Goal: Information Seeking & Learning: Find specific page/section

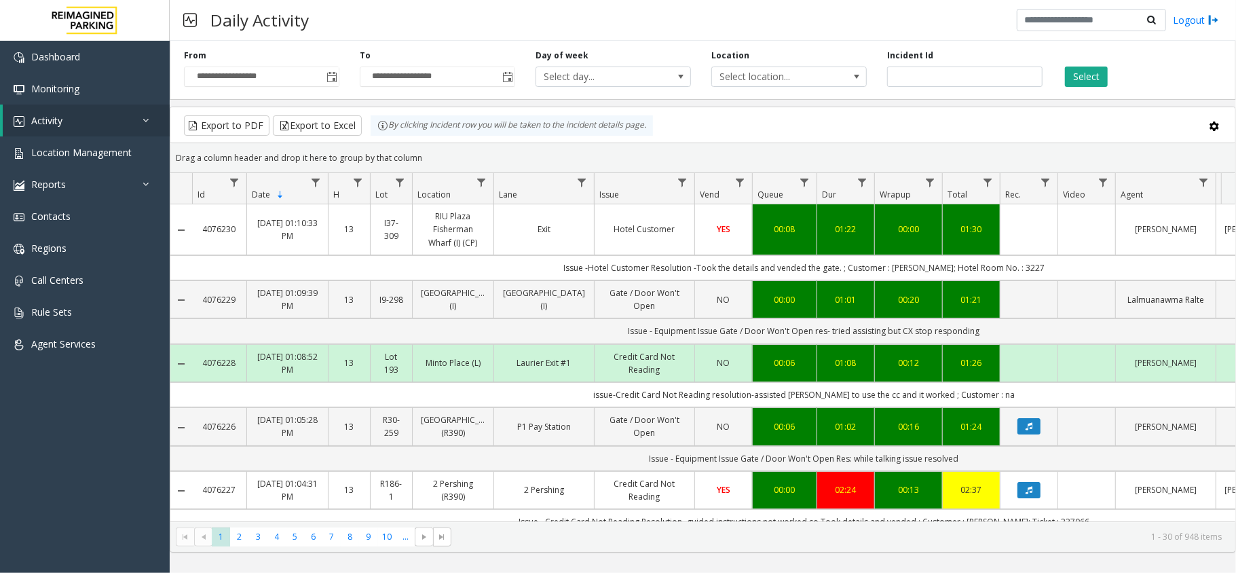
scroll to position [272, 0]
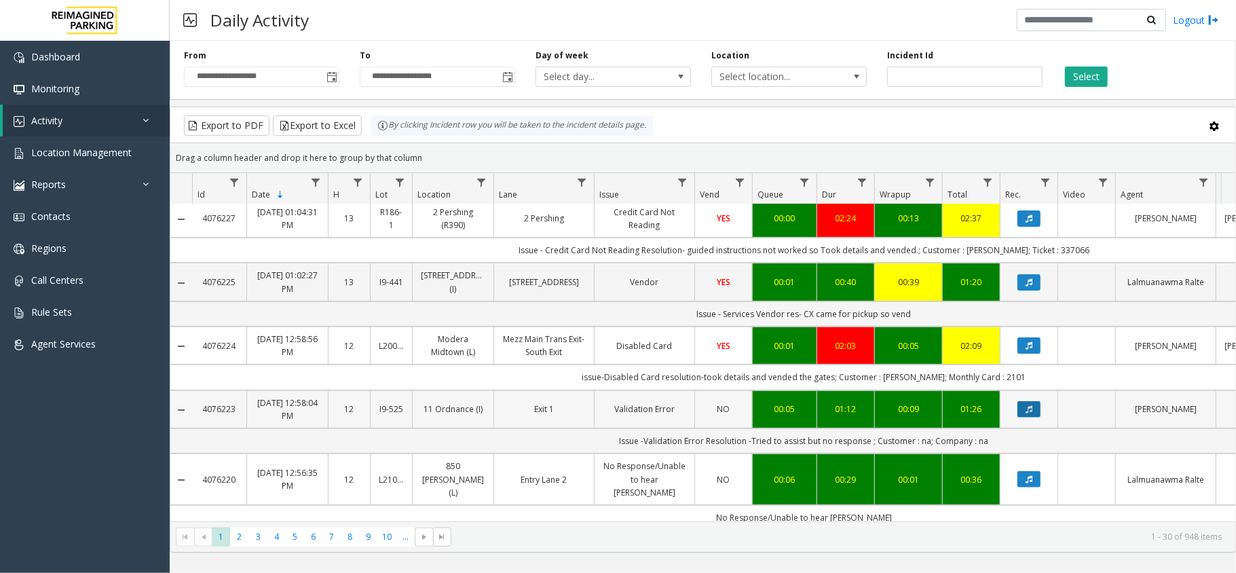
click at [1028, 413] on icon "Data table" at bounding box center [1029, 409] width 7 height 8
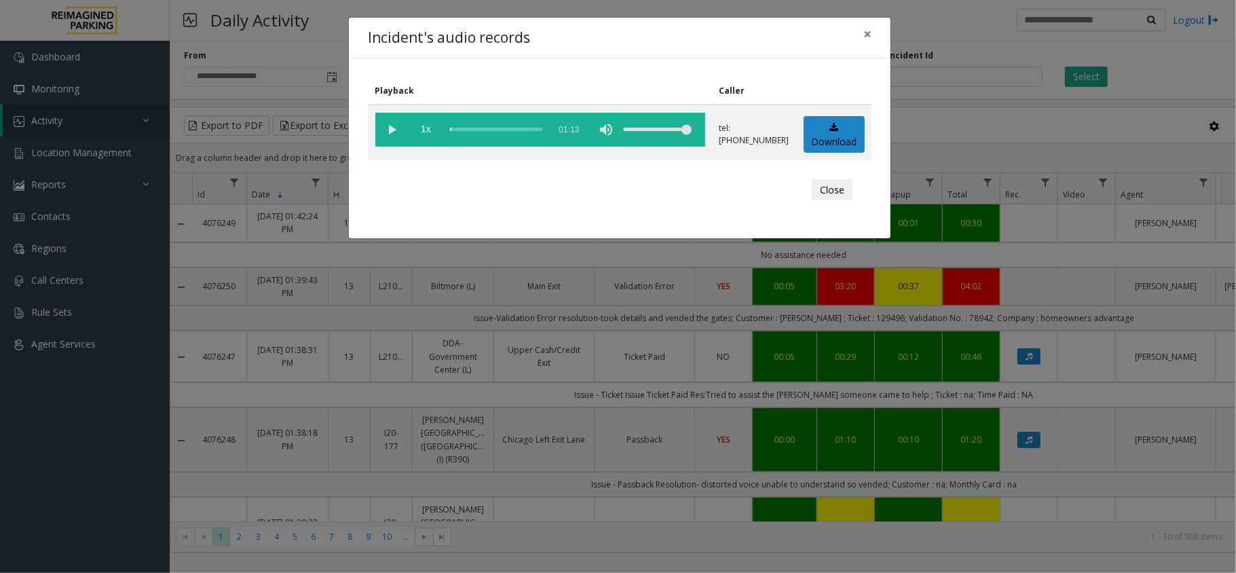
scroll to position [272, 0]
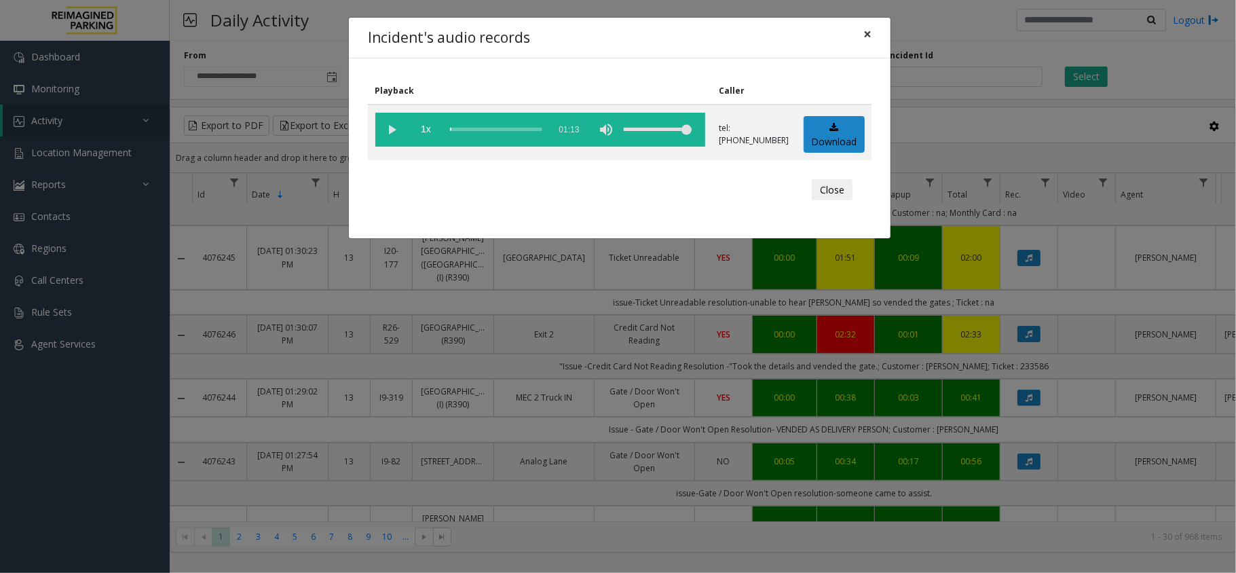
click at [867, 30] on span "×" at bounding box center [868, 33] width 8 height 19
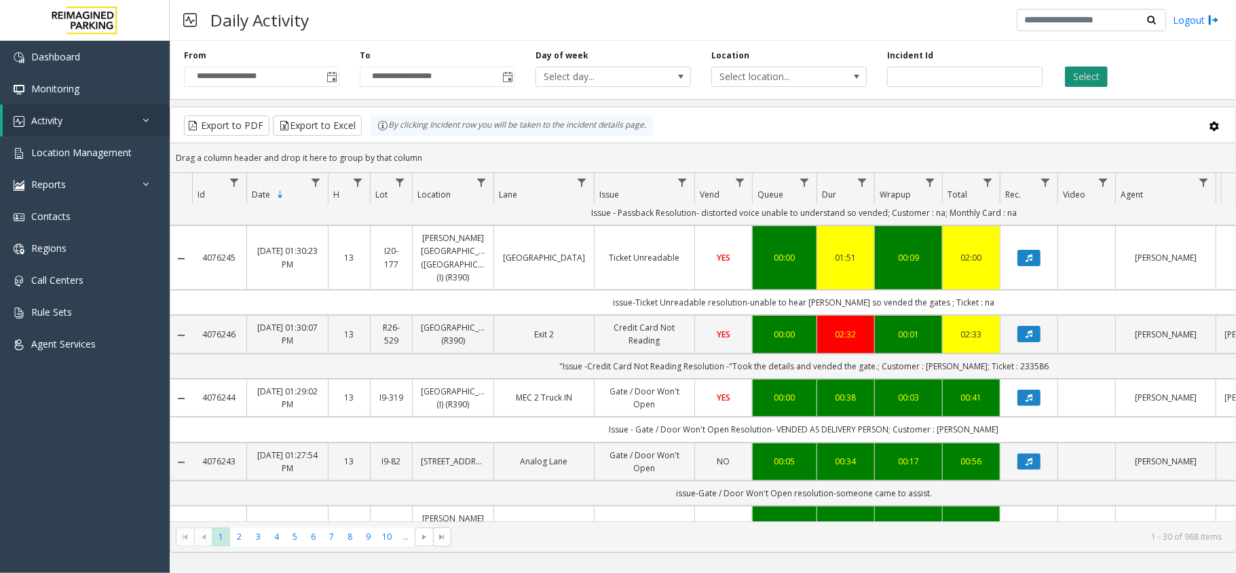
click at [1100, 73] on button "Select" at bounding box center [1086, 77] width 43 height 20
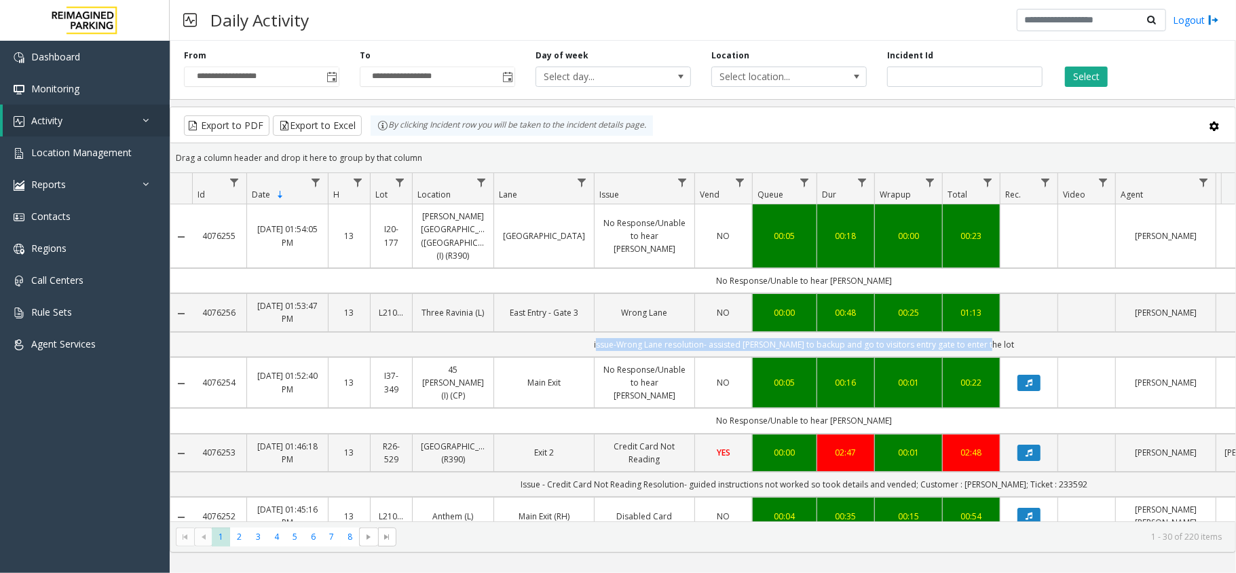
drag, startPoint x: 995, startPoint y: 335, endPoint x: 608, endPoint y: 331, distance: 387.0
click at [609, 332] on td "issue-Wrong Lane resolution- assisted parker to backup and go to visitors entry…" at bounding box center [804, 344] width 1224 height 25
click at [604, 332] on td "issue-Wrong Lane resolution- assisted parker to backup and go to visitors entry…" at bounding box center [804, 344] width 1224 height 25
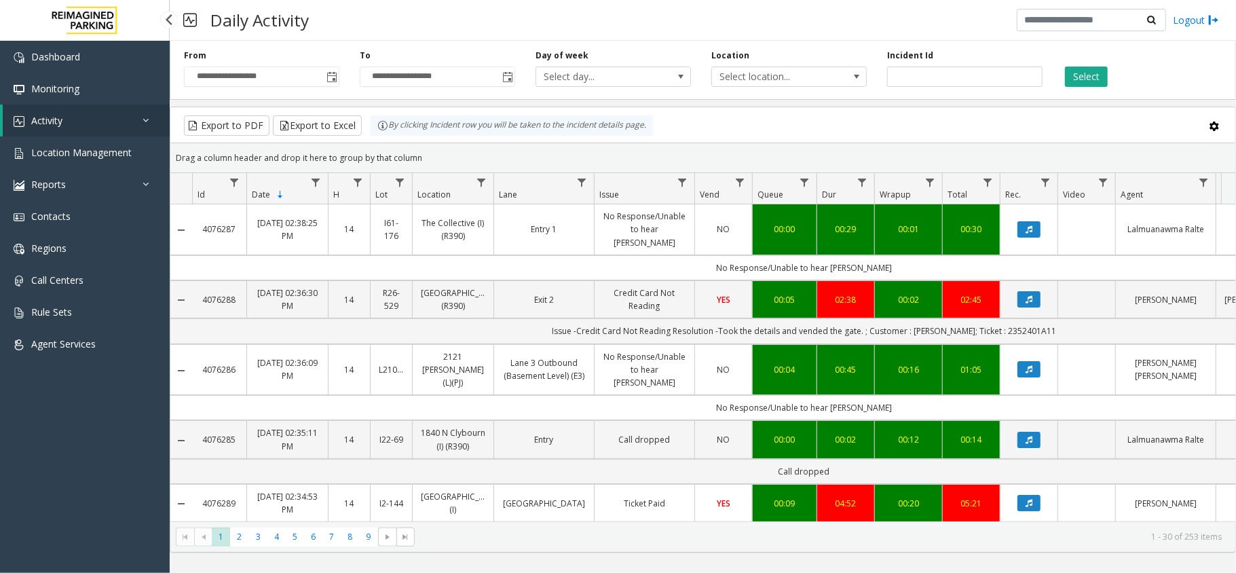
click at [119, 118] on link "Activity" at bounding box center [86, 121] width 167 height 32
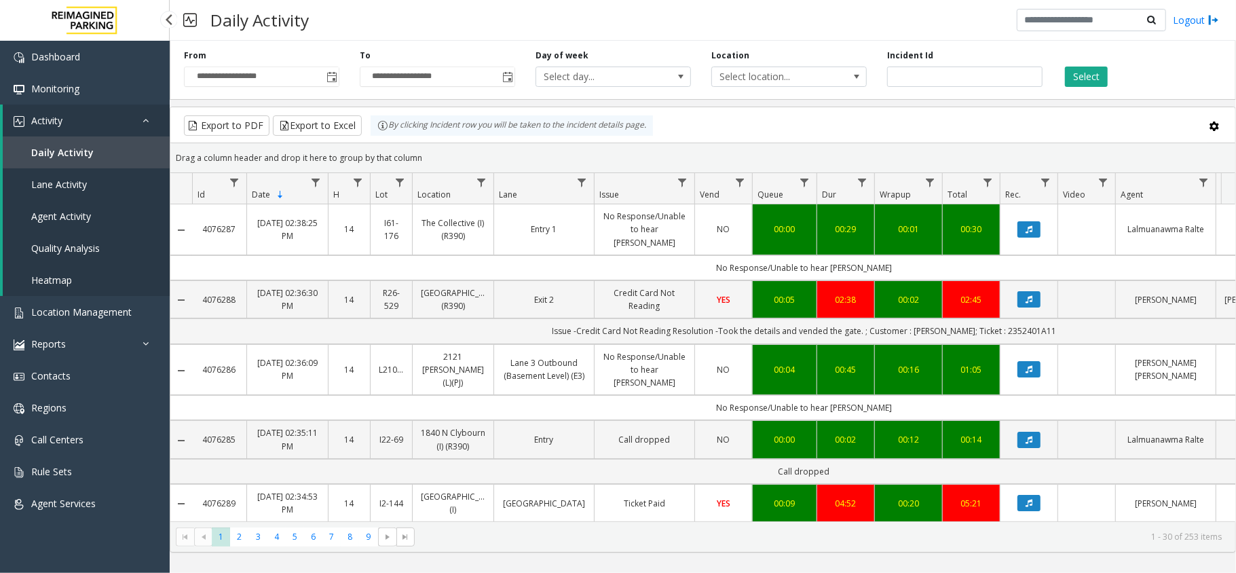
click at [87, 153] on span "Daily Activity" at bounding box center [62, 152] width 62 height 13
click at [99, 305] on span "Location Management" at bounding box center [81, 311] width 100 height 13
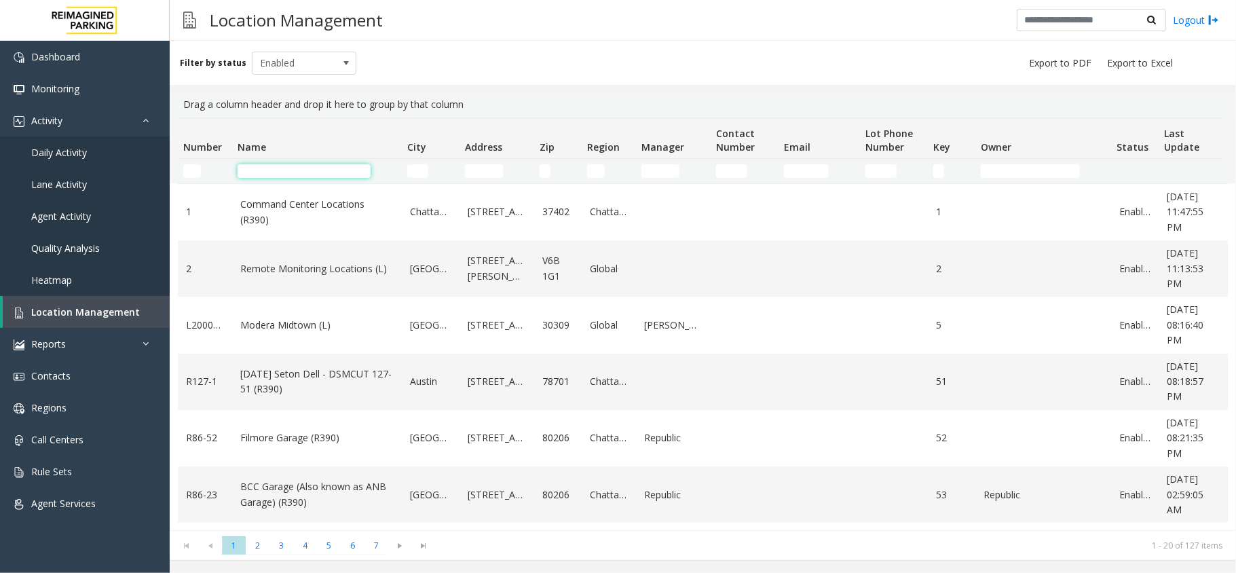
click at [297, 172] on input "Name Filter" at bounding box center [304, 171] width 133 height 14
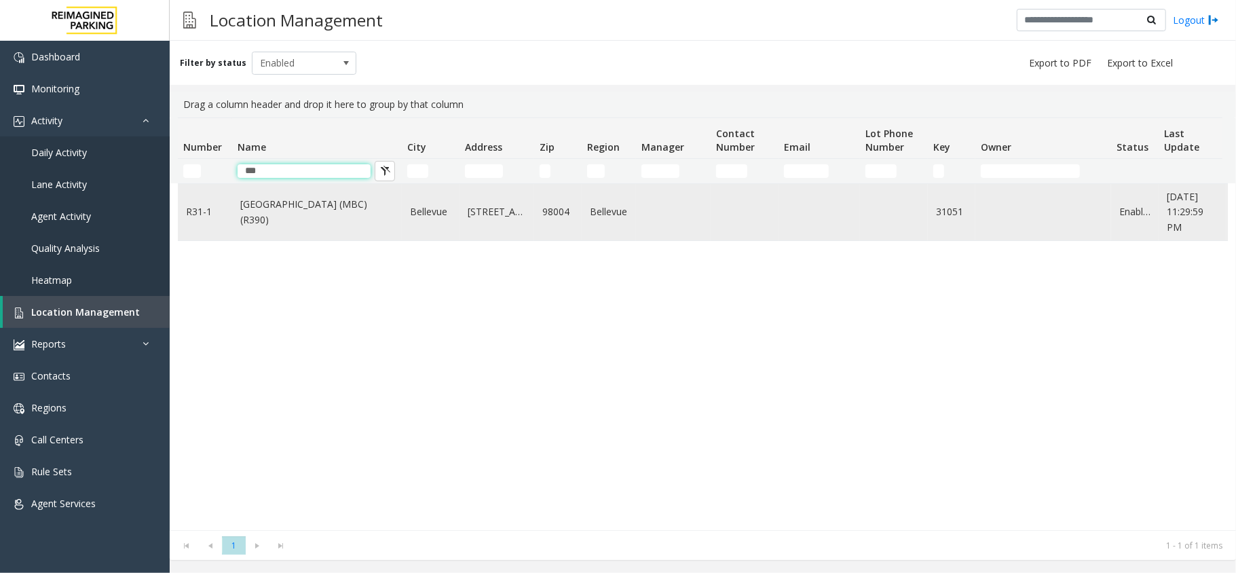
type input "***"
click at [326, 227] on td "Meydenbauer Center (MBC)(R390)" at bounding box center [317, 212] width 170 height 56
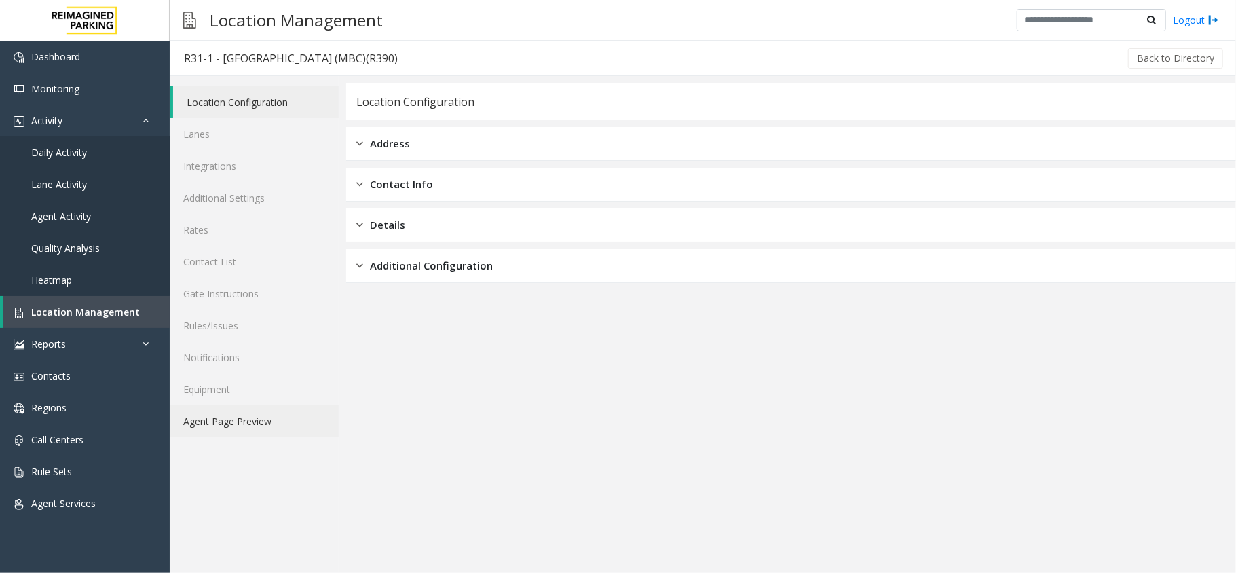
click at [270, 432] on link "Agent Page Preview" at bounding box center [254, 421] width 169 height 32
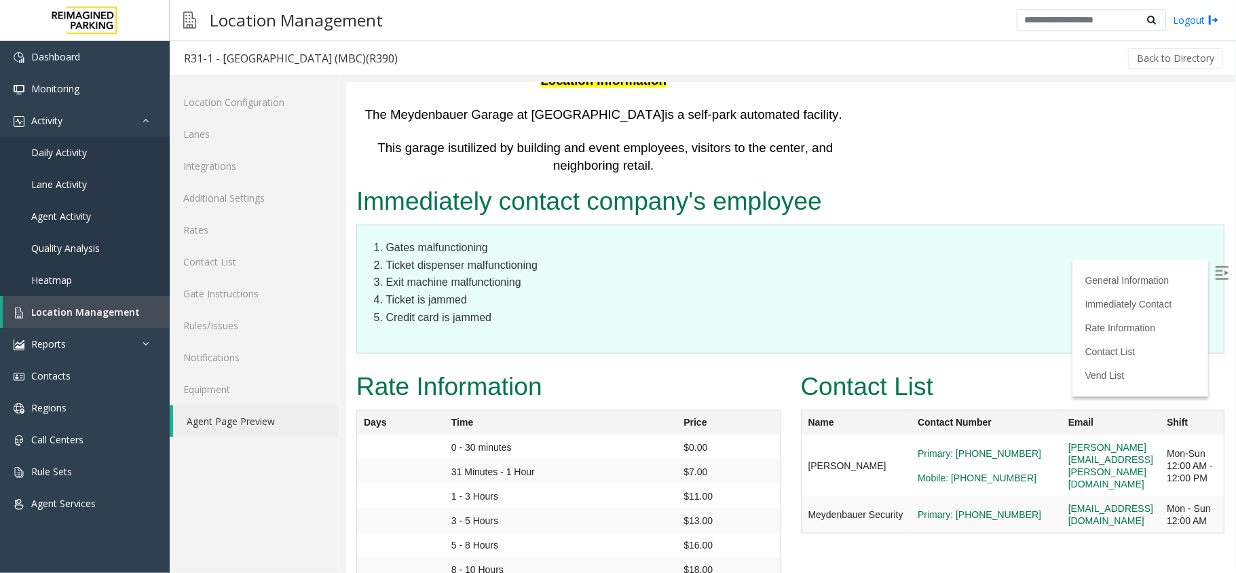
scroll to position [1358, 0]
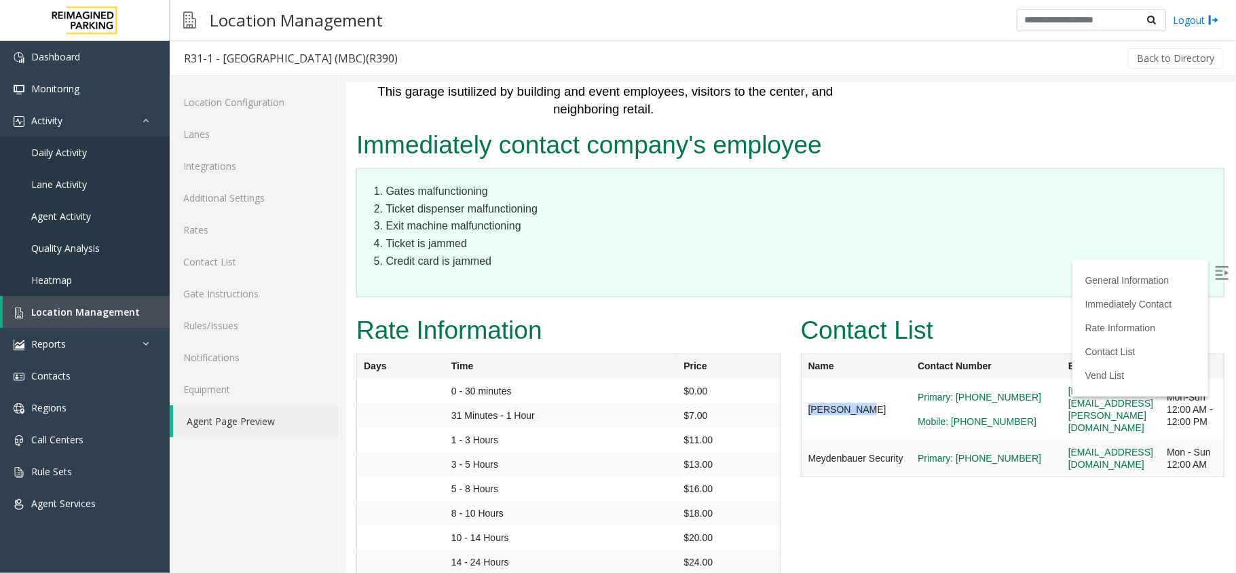
copy td "Joe Saeturn"
drag, startPoint x: 860, startPoint y: 265, endPoint x: 798, endPoint y: 276, distance: 62.8
click at [800, 378] on td "Joe Saeturn" at bounding box center [855, 408] width 110 height 61
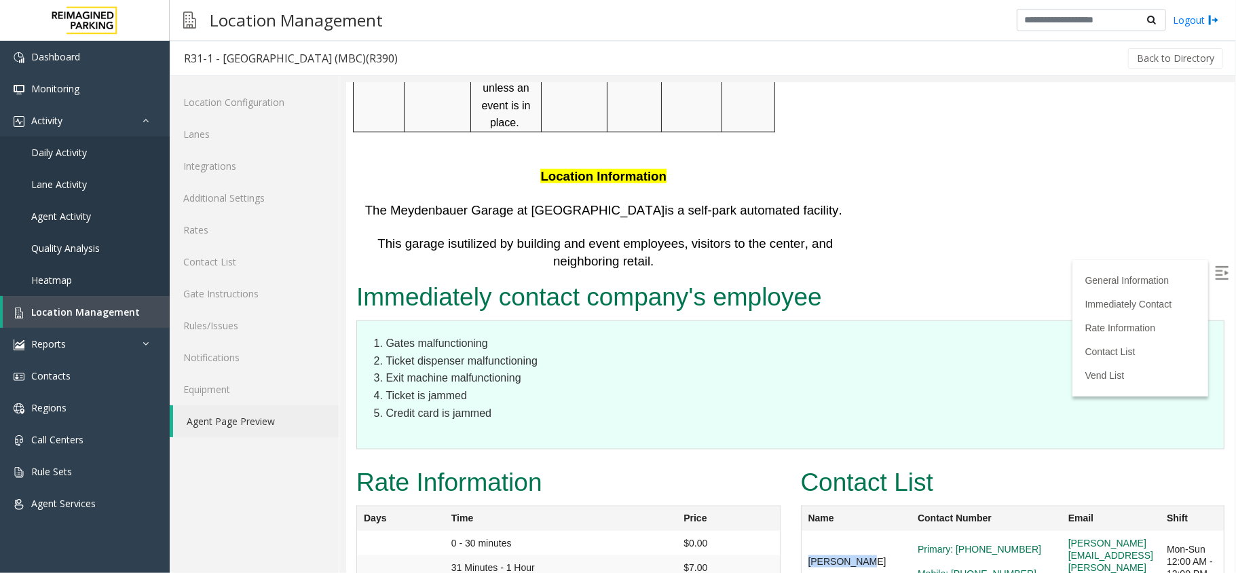
scroll to position [905, 0]
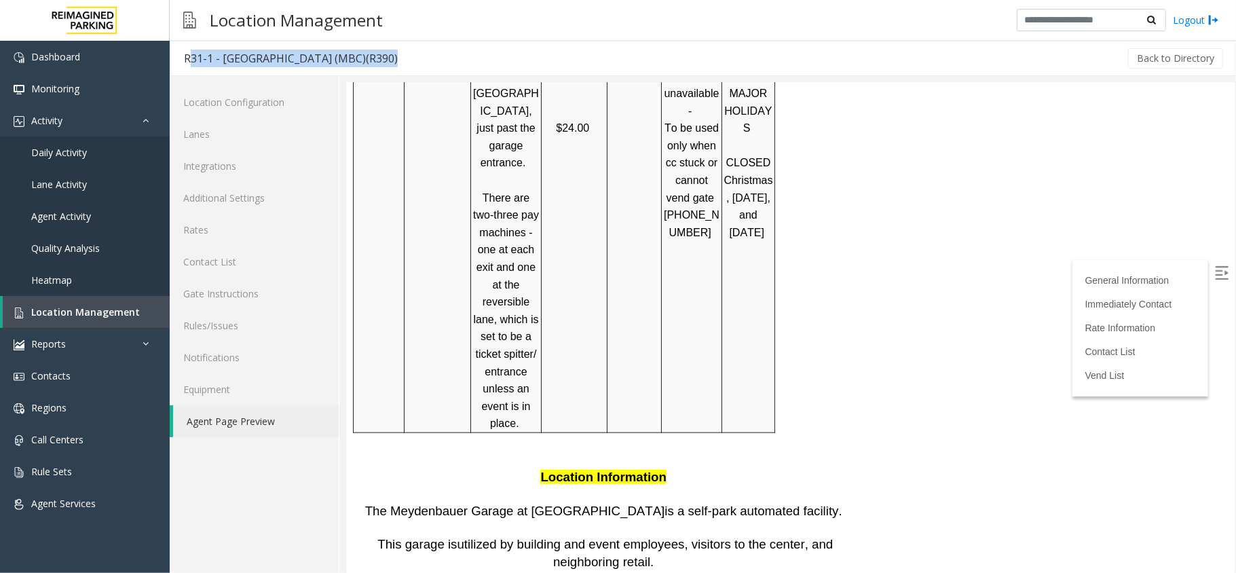
drag, startPoint x: 435, startPoint y: 56, endPoint x: 181, endPoint y: 68, distance: 254.9
click at [181, 68] on div "R31-1 - Meydenbauer Center (MBC)(R390) Back to Directory" at bounding box center [703, 58] width 1066 height 35
copy div "R31-1 - Meydenbauer Center (MBC)(R390)"
click at [124, 308] on span "Location Management" at bounding box center [85, 311] width 109 height 13
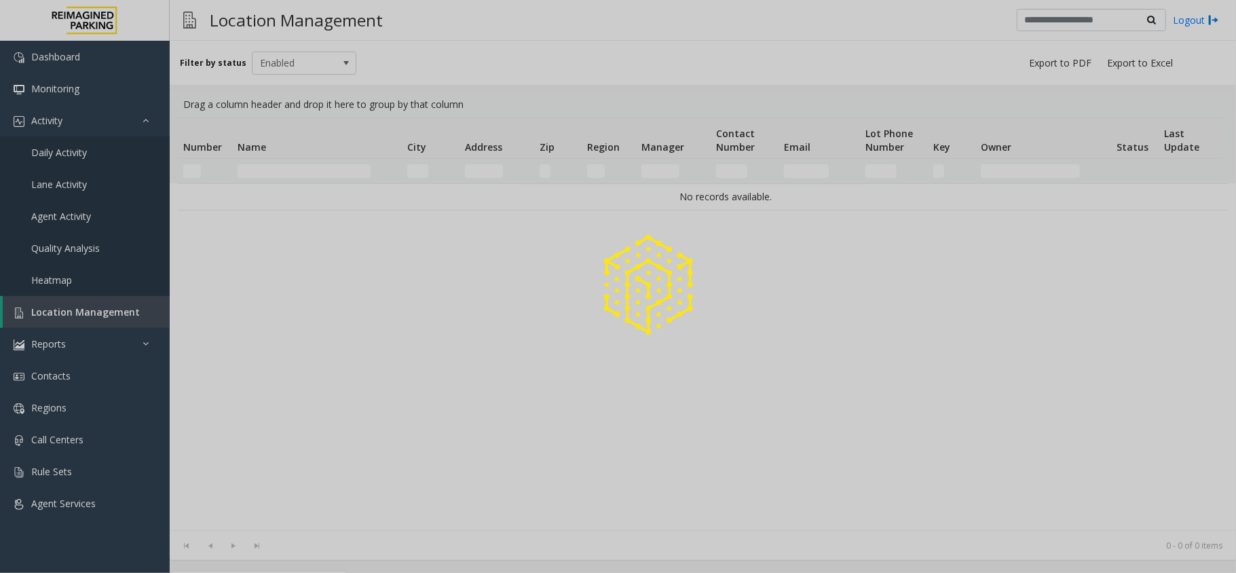
click at [291, 164] on div at bounding box center [618, 286] width 1236 height 573
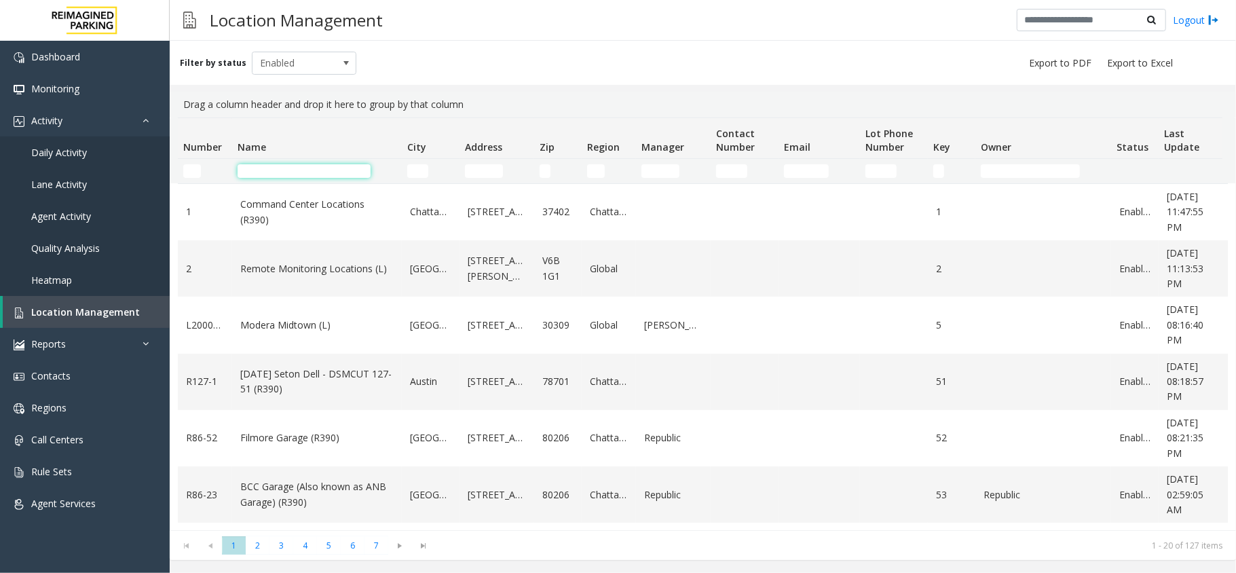
click at [291, 164] on input "Name Filter" at bounding box center [304, 171] width 133 height 14
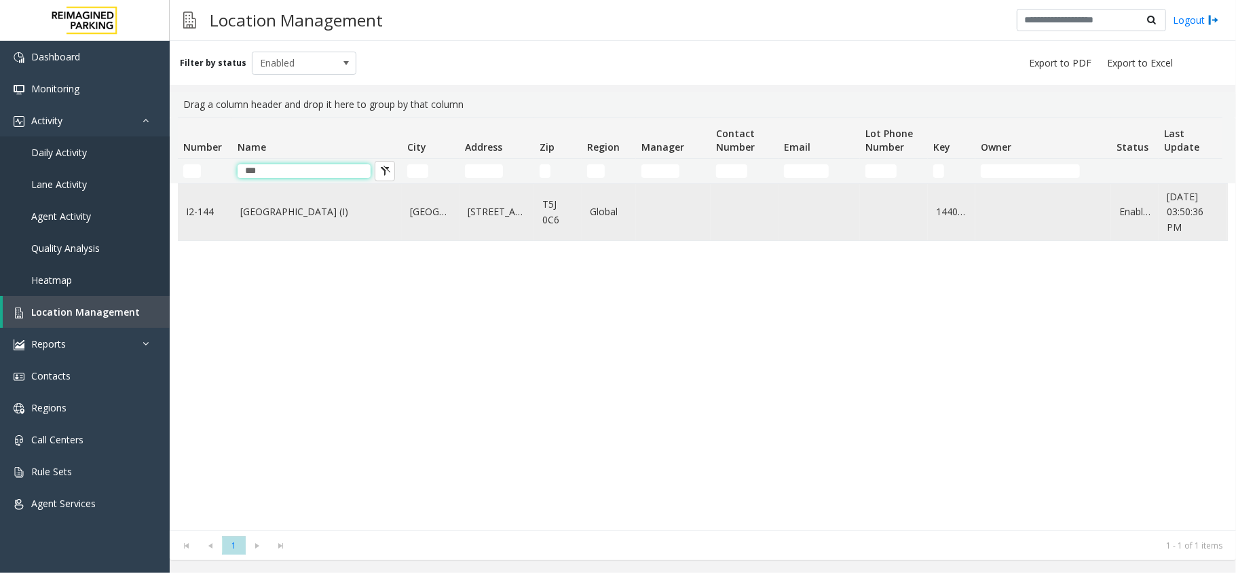
type input "***"
click at [303, 215] on link "Mayfair Village South (I)" at bounding box center [316, 211] width 153 height 15
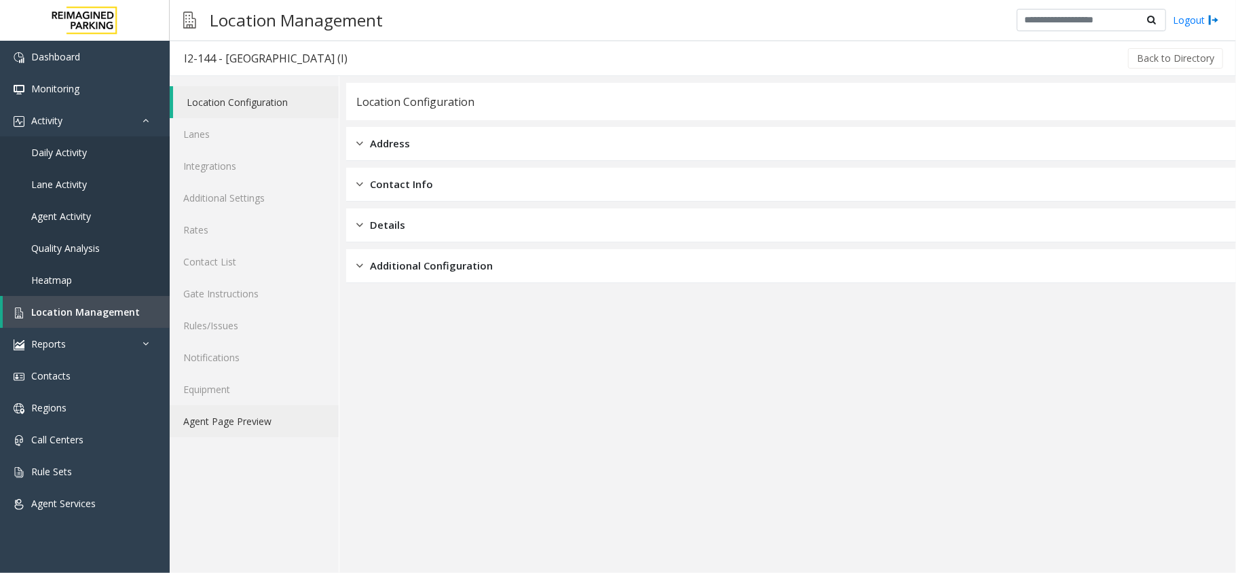
click at [232, 422] on link "Agent Page Preview" at bounding box center [254, 421] width 169 height 32
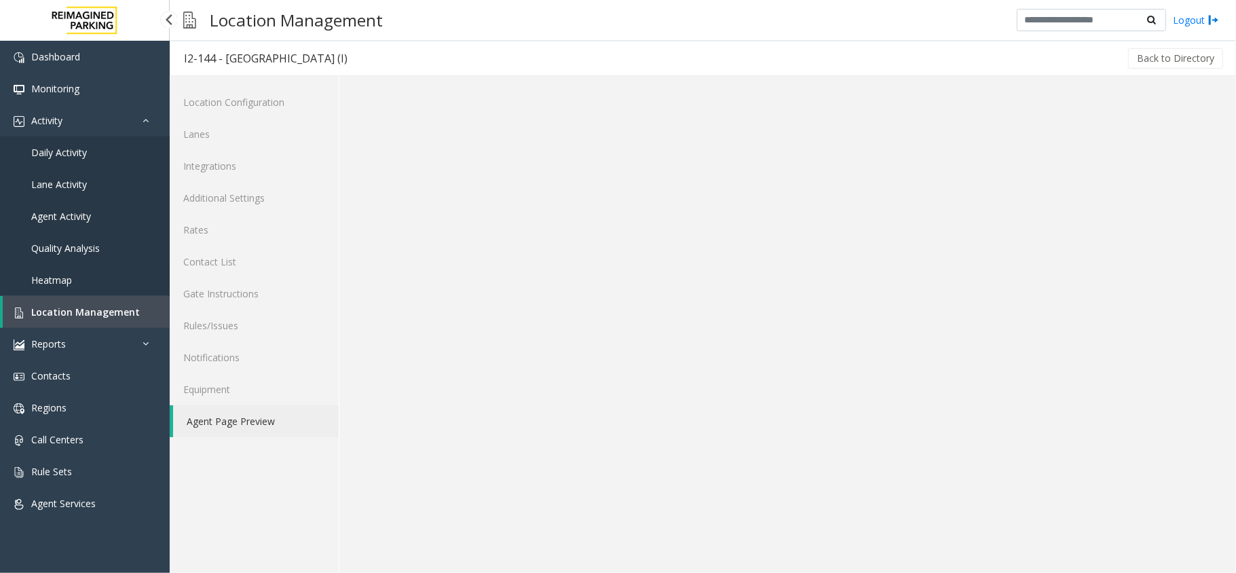
click at [99, 295] on link "Heatmap" at bounding box center [85, 280] width 170 height 32
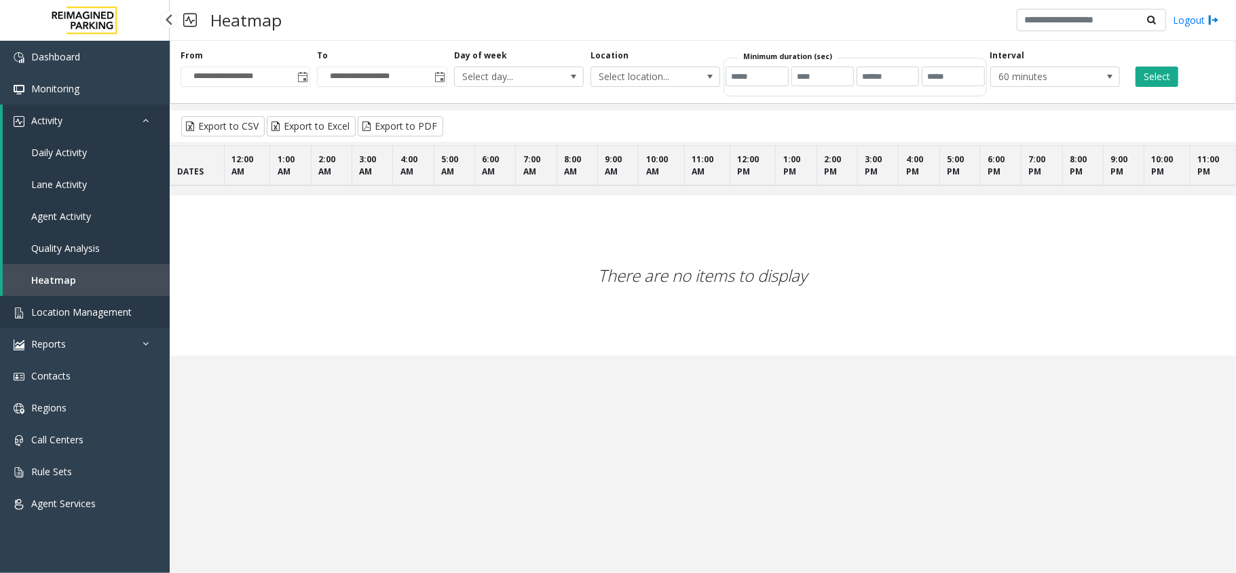
click at [123, 312] on span "Location Management" at bounding box center [81, 311] width 100 height 13
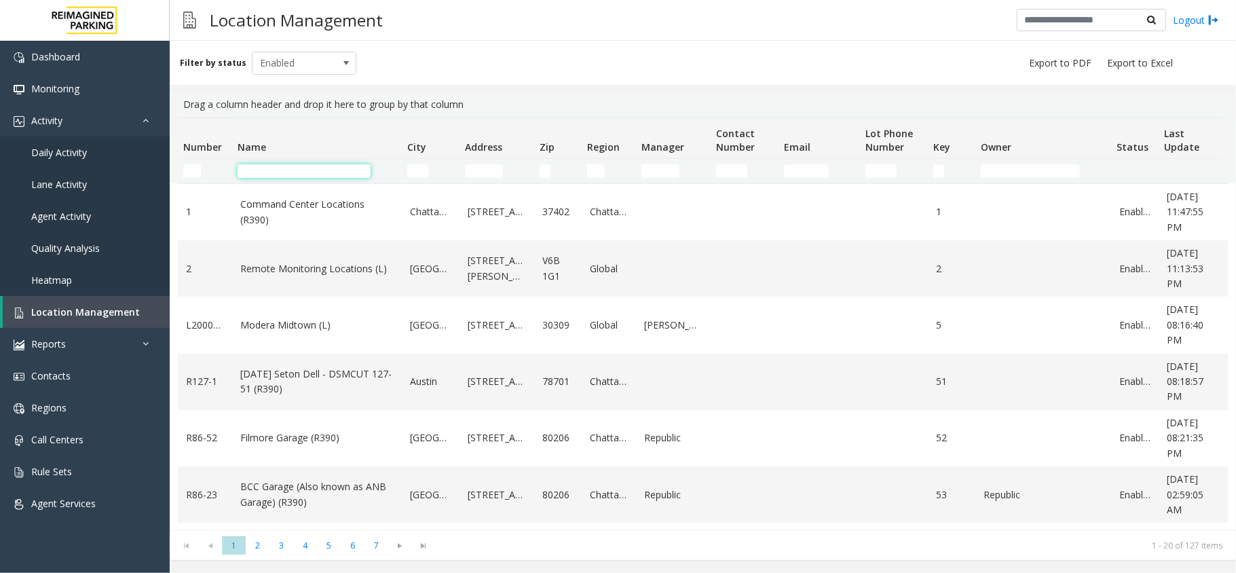
click at [291, 174] on input "Name Filter" at bounding box center [304, 171] width 133 height 14
type input "***"
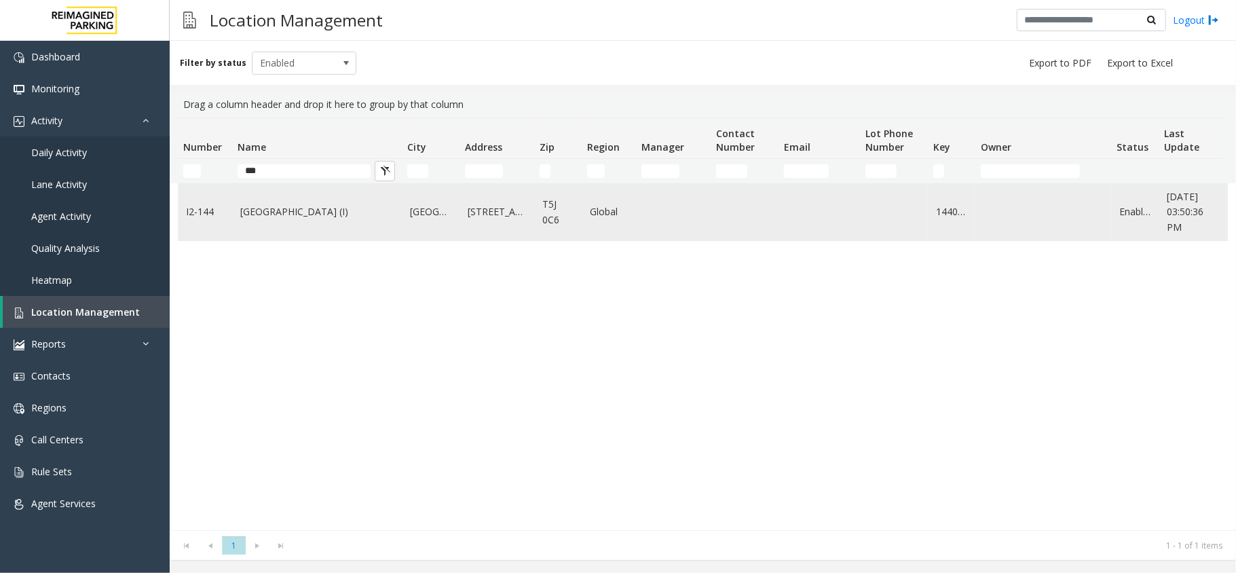
click at [321, 228] on td "Mayfair Village South (I)" at bounding box center [317, 212] width 170 height 56
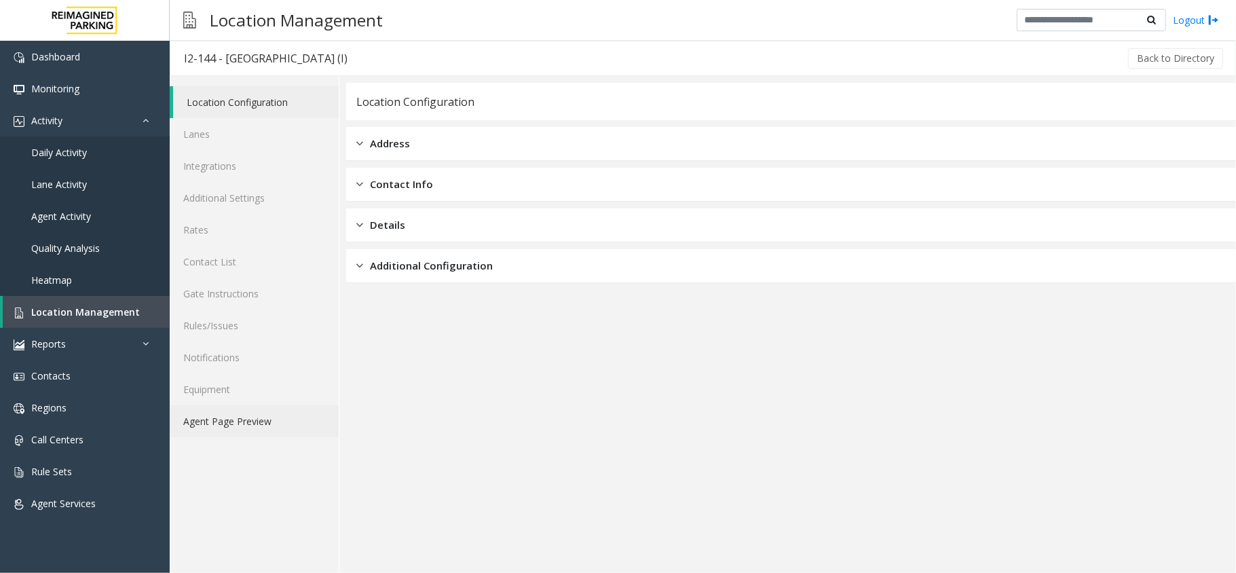
click at [257, 425] on link "Agent Page Preview" at bounding box center [254, 421] width 169 height 32
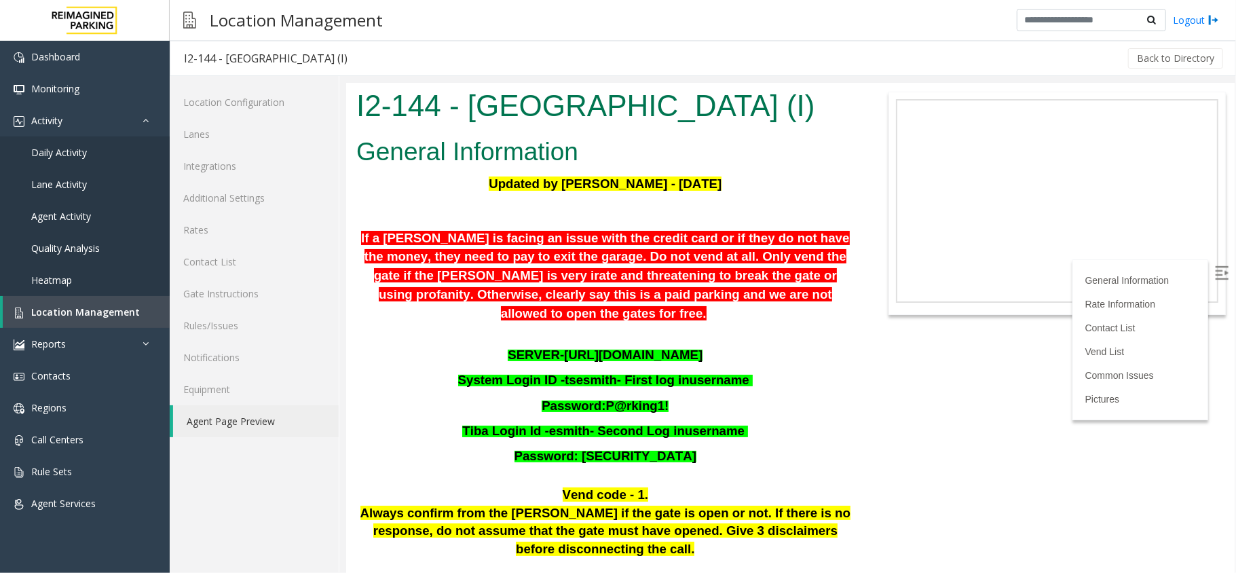
scroll to position [724, 0]
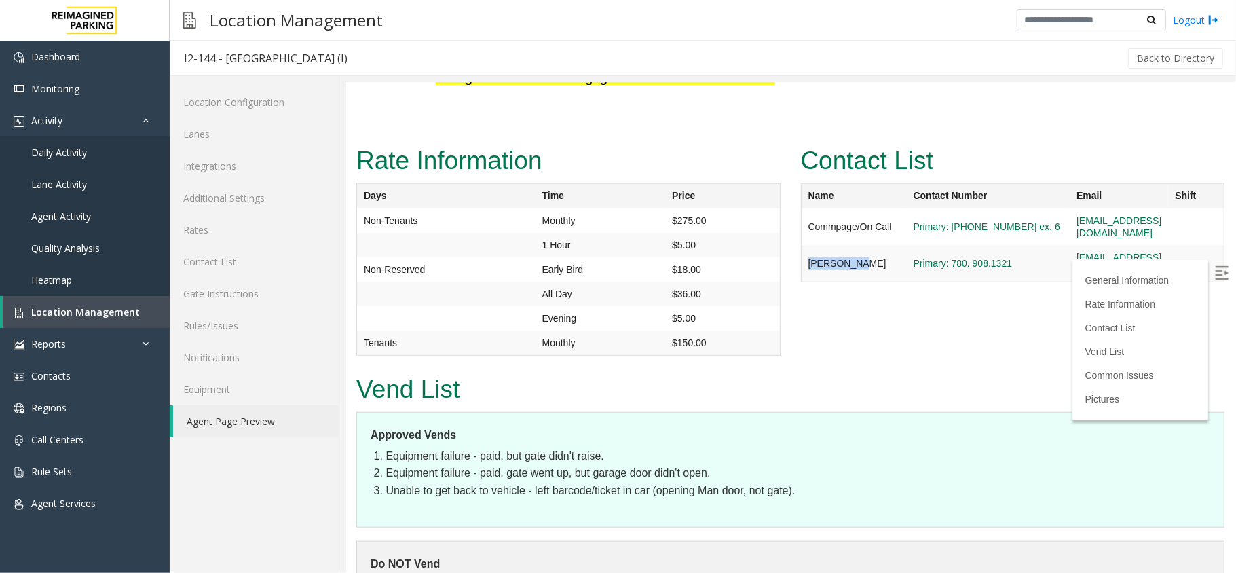
drag, startPoint x: 847, startPoint y: 210, endPoint x: 802, endPoint y: 202, distance: 46.1
click at [802, 244] on td "Eric Smith" at bounding box center [853, 262] width 106 height 37
copy td "Eric Smith"
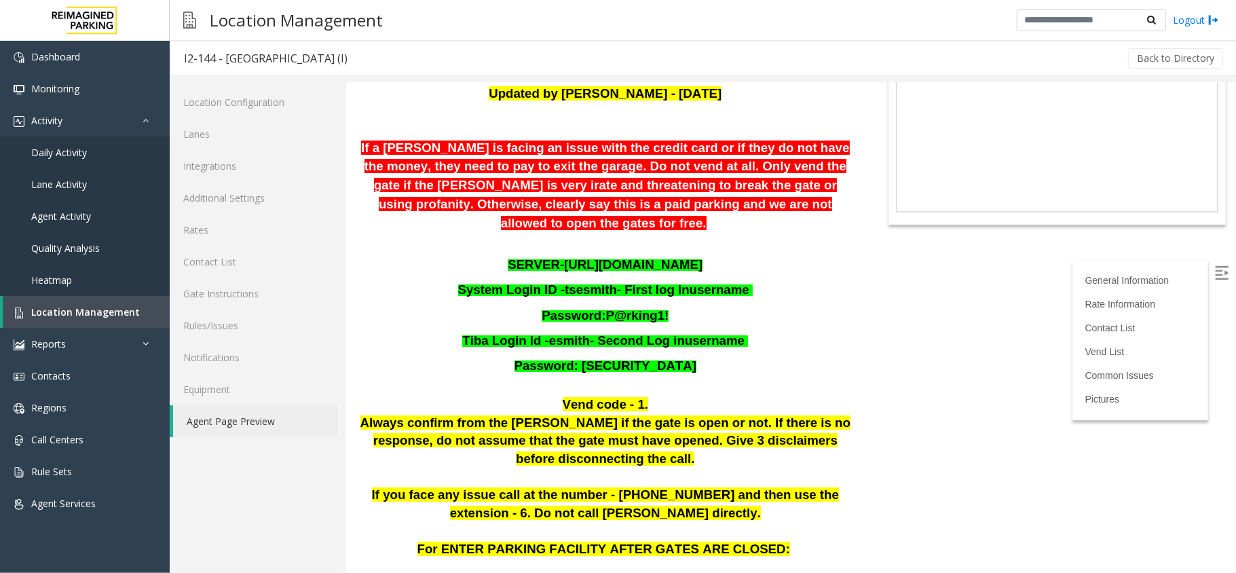
scroll to position [0, 0]
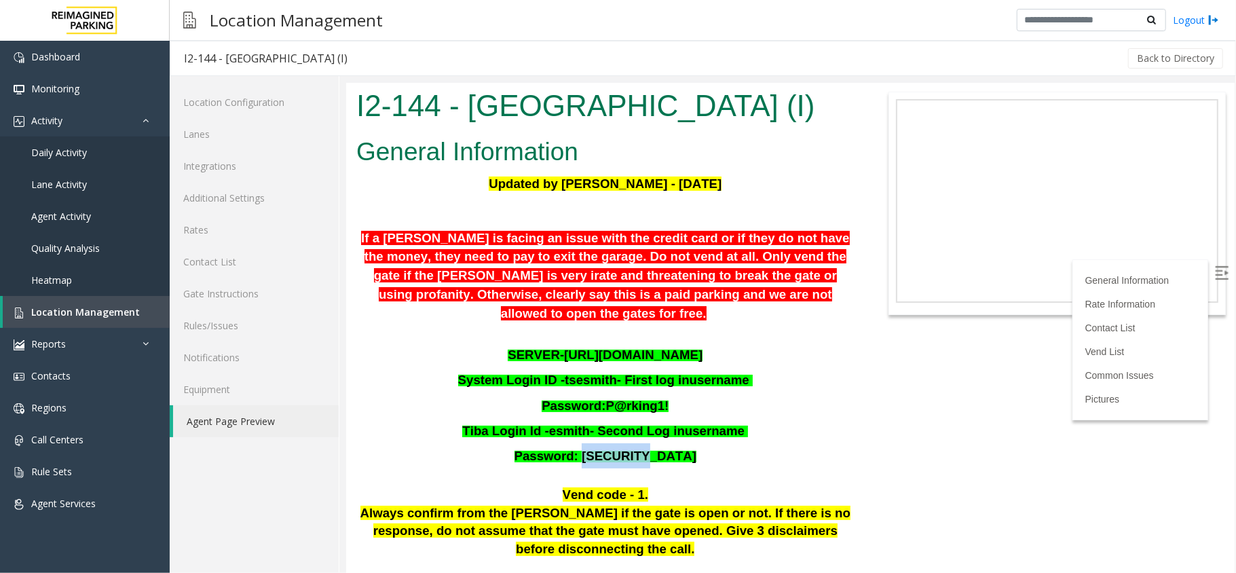
drag, startPoint x: 603, startPoint y: 433, endPoint x: 659, endPoint y: 434, distance: 55.7
click at [659, 443] on p "Password: P@rking1!" at bounding box center [605, 455] width 498 height 25
copy span "P@rking1!"
drag, startPoint x: 552, startPoint y: 416, endPoint x: 590, endPoint y: 412, distance: 38.2
click at [590, 423] on span "Tiba Login Id - esmith - Second Log in username" at bounding box center [603, 430] width 282 height 14
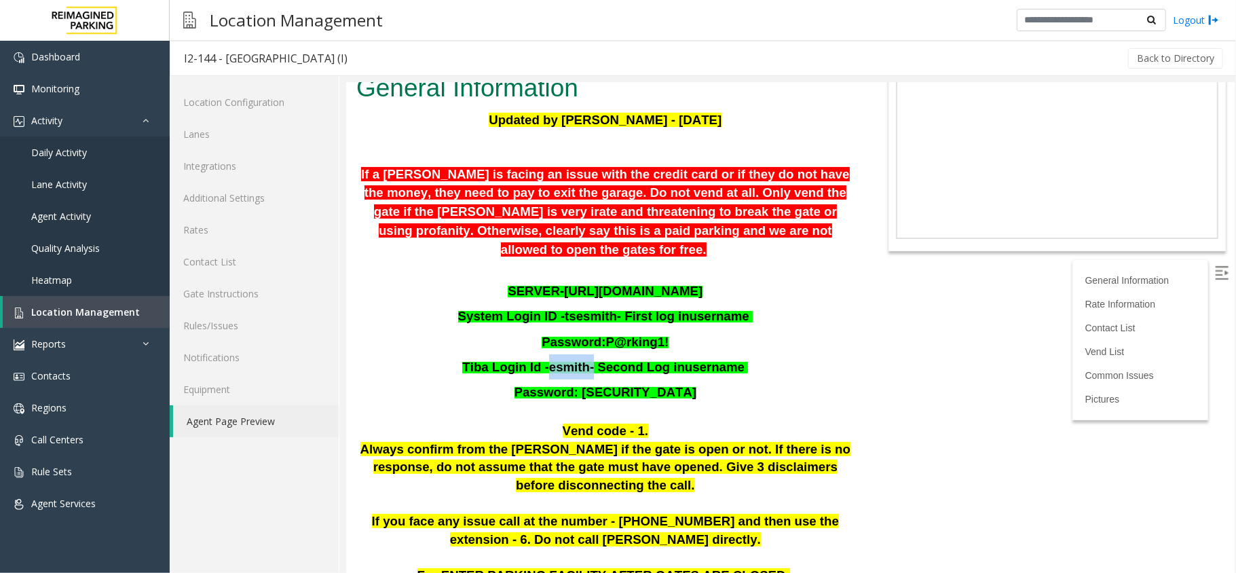
scroll to position [90, 0]
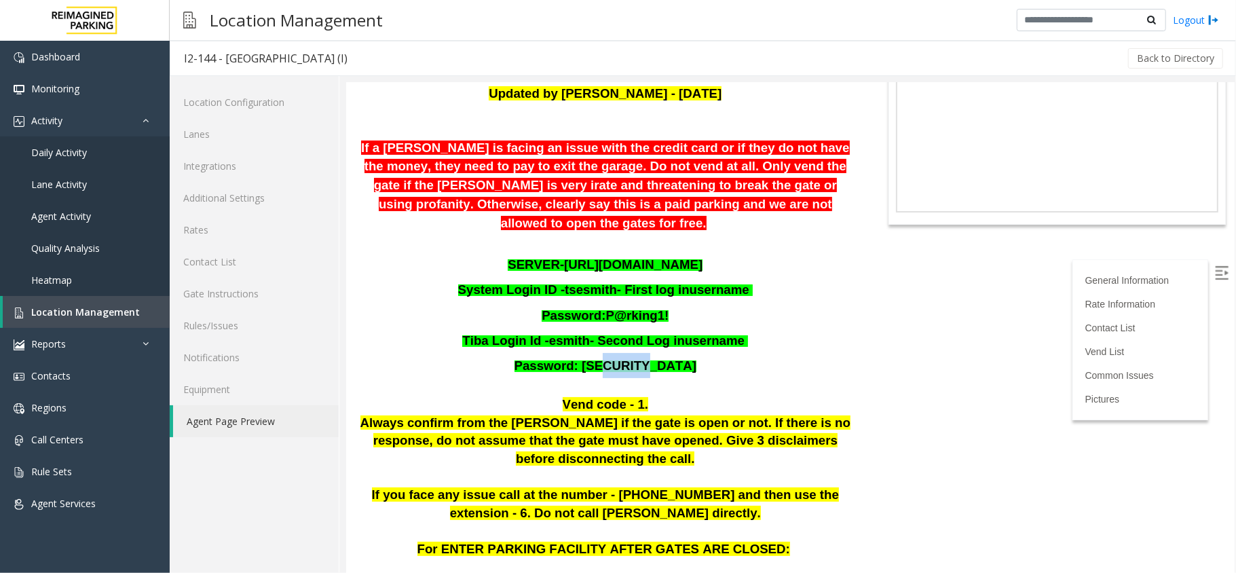
drag, startPoint x: 667, startPoint y: 344, endPoint x: 624, endPoint y: 335, distance: 44.5
click at [624, 352] on p "Password: P@rking1!" at bounding box center [605, 364] width 498 height 25
click at [798, 302] on p "Password: P@rking1!" at bounding box center [605, 314] width 498 height 25
drag, startPoint x: 346, startPoint y: 58, endPoint x: 166, endPoint y: 67, distance: 179.4
click at [166, 67] on app-root "Dashboard Monitoring Activity Daily Activity Lane Activity Agent Activity Quali…" at bounding box center [618, 286] width 1236 height 573
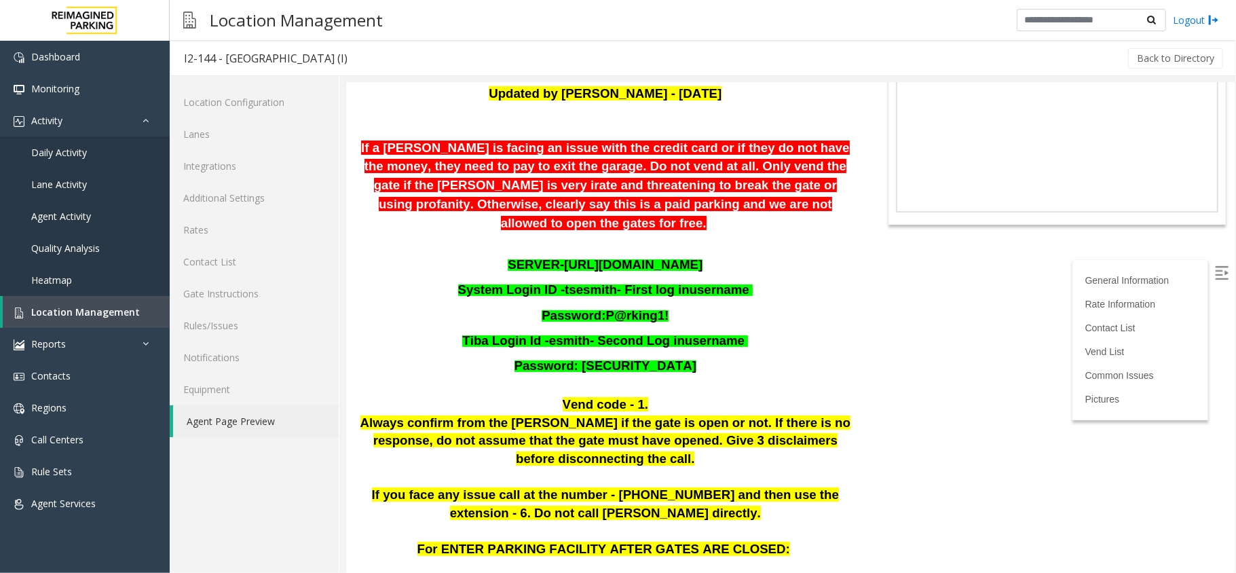
click at [402, 54] on div "Back to Directory" at bounding box center [793, 58] width 864 height 34
drag, startPoint x: 375, startPoint y: 56, endPoint x: 174, endPoint y: 58, distance: 201.0
click at [174, 58] on div "I2-144 - Mayfair Village South (I) Back to Directory" at bounding box center [703, 58] width 1066 height 35
copy div "I2-144 - Mayfair Village South (I)"
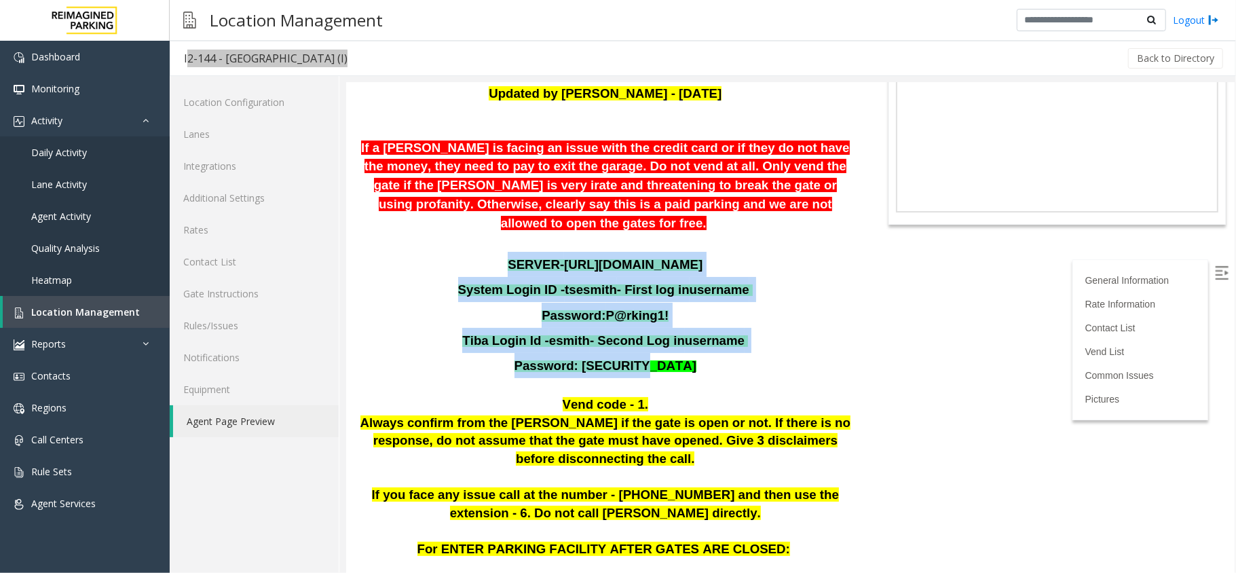
drag, startPoint x: 484, startPoint y: 238, endPoint x: 659, endPoint y: 341, distance: 203.3
click at [659, 341] on div "Updated by Harmeet Singh - 16th June 2025 If a parker is facing an issue with t…" at bounding box center [605, 329] width 498 height 491
copy div "SERVER- https://mayfairsouth.tibacloud.ca/ System Login ID - tsesmith - First l…"
click at [796, 302] on p "Password: P@rking1!" at bounding box center [605, 314] width 498 height 25
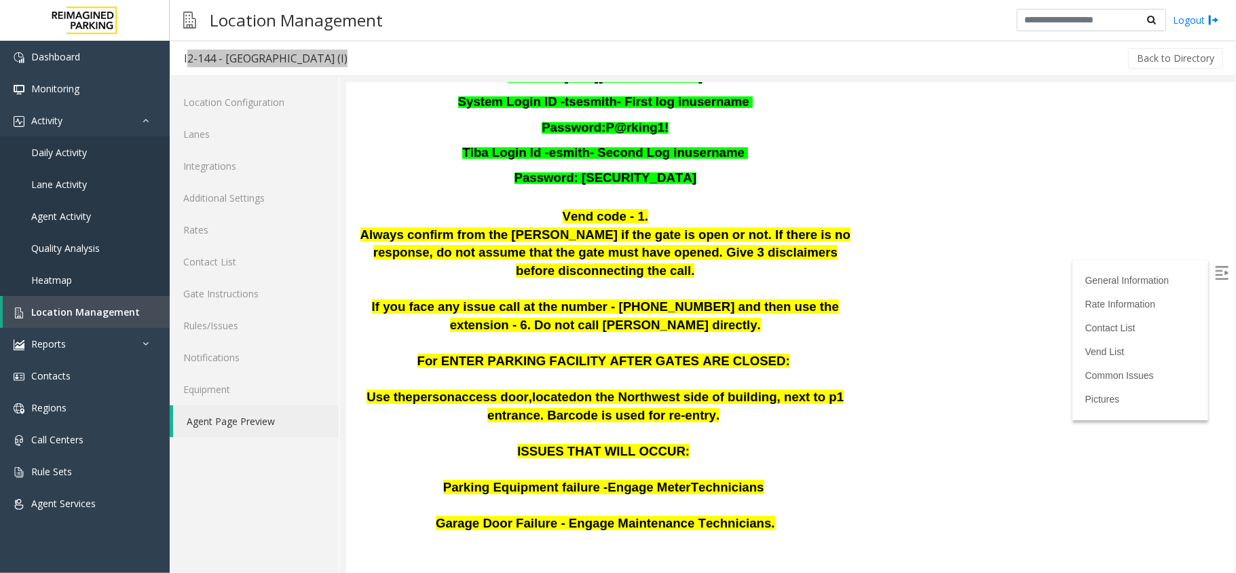
scroll to position [272, 0]
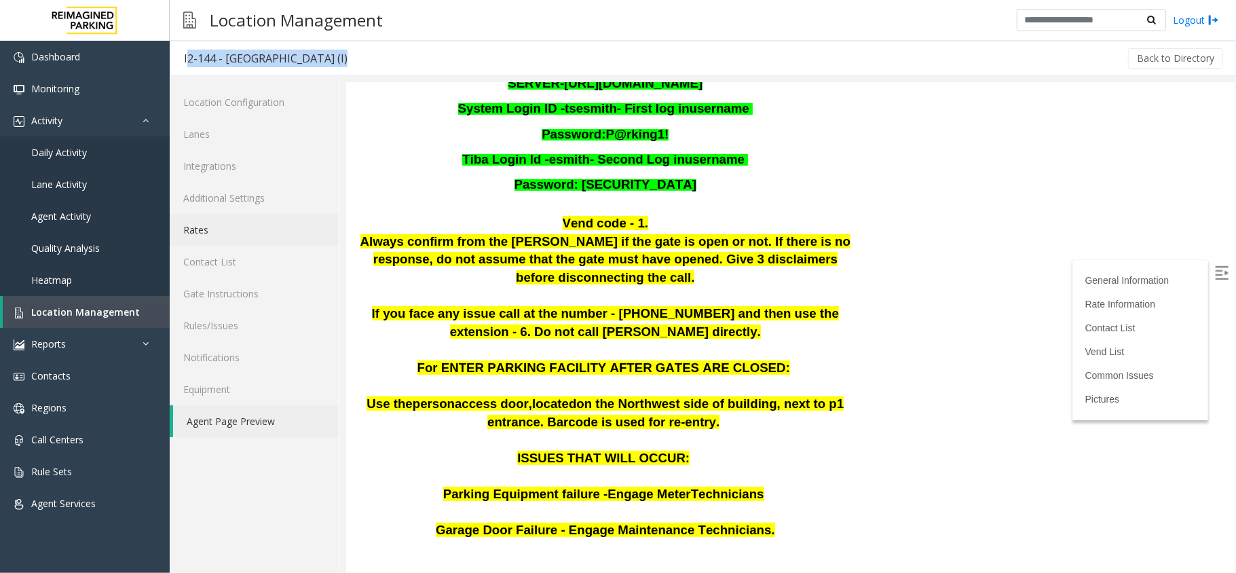
click at [248, 226] on link "Rates" at bounding box center [254, 230] width 169 height 32
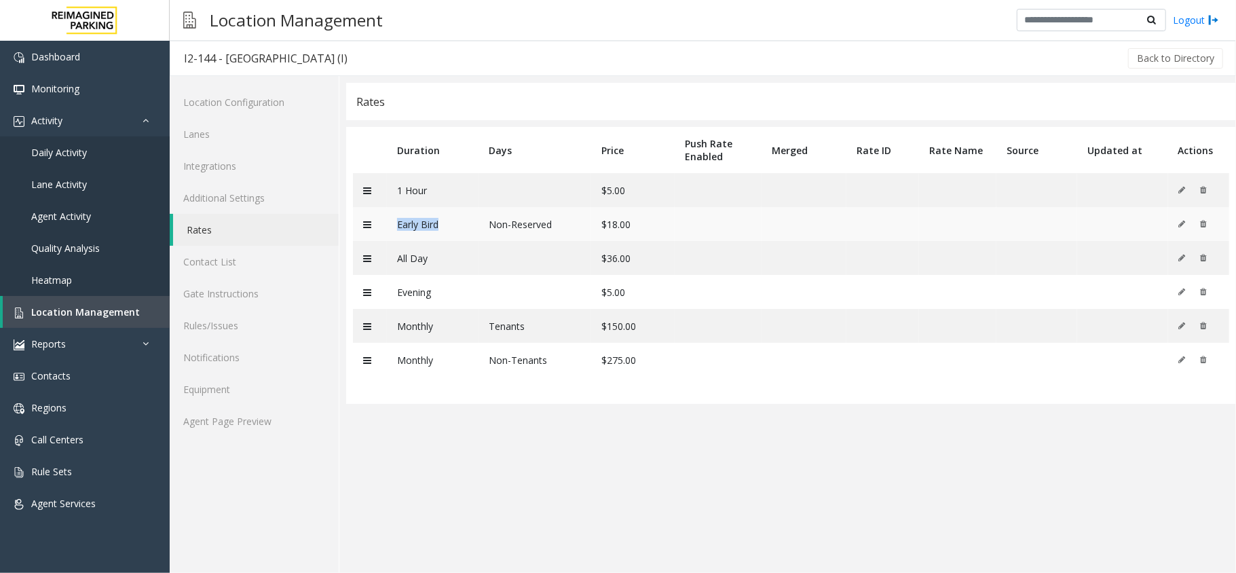
drag, startPoint x: 398, startPoint y: 226, endPoint x: 445, endPoint y: 225, distance: 47.5
click at [445, 225] on td "Early Bird" at bounding box center [433, 224] width 92 height 34
click at [544, 220] on td "Non-Reserved" at bounding box center [535, 224] width 112 height 34
drag, startPoint x: 642, startPoint y: 223, endPoint x: 593, endPoint y: 223, distance: 48.9
click at [593, 223] on td "$18.00" at bounding box center [632, 224] width 83 height 34
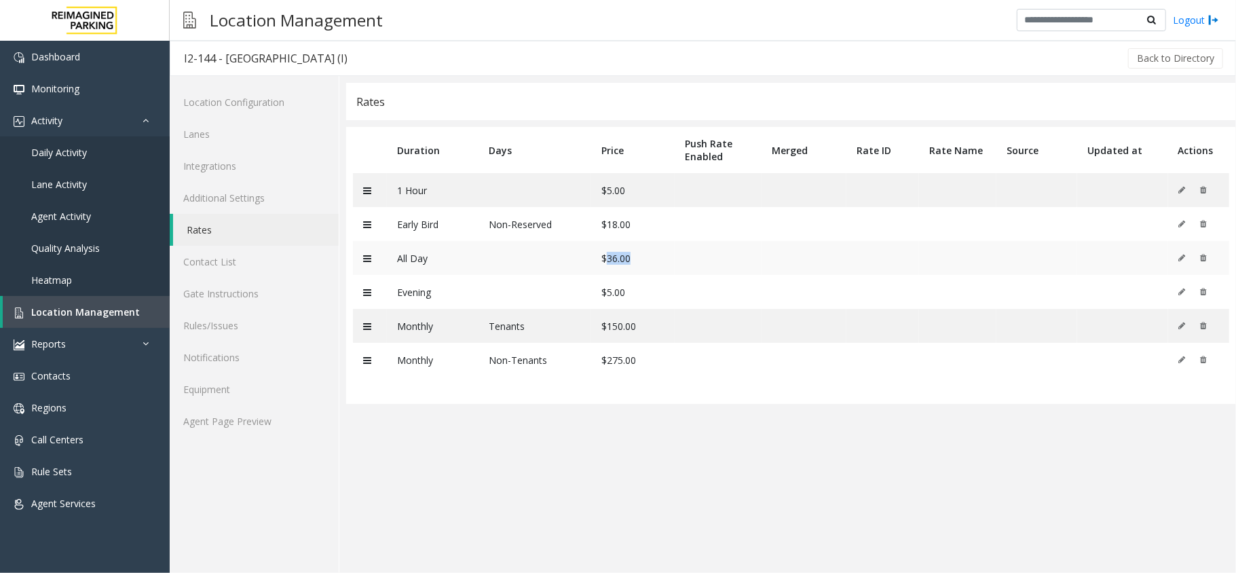
drag, startPoint x: 607, startPoint y: 261, endPoint x: 663, endPoint y: 261, distance: 55.7
click at [663, 261] on td "$36.00" at bounding box center [632, 258] width 83 height 34
drag, startPoint x: 388, startPoint y: 65, endPoint x: 171, endPoint y: 60, distance: 217.3
click at [171, 60] on div "I2-144 - Mayfair Village South (I) Back to Directory" at bounding box center [703, 58] width 1066 height 35
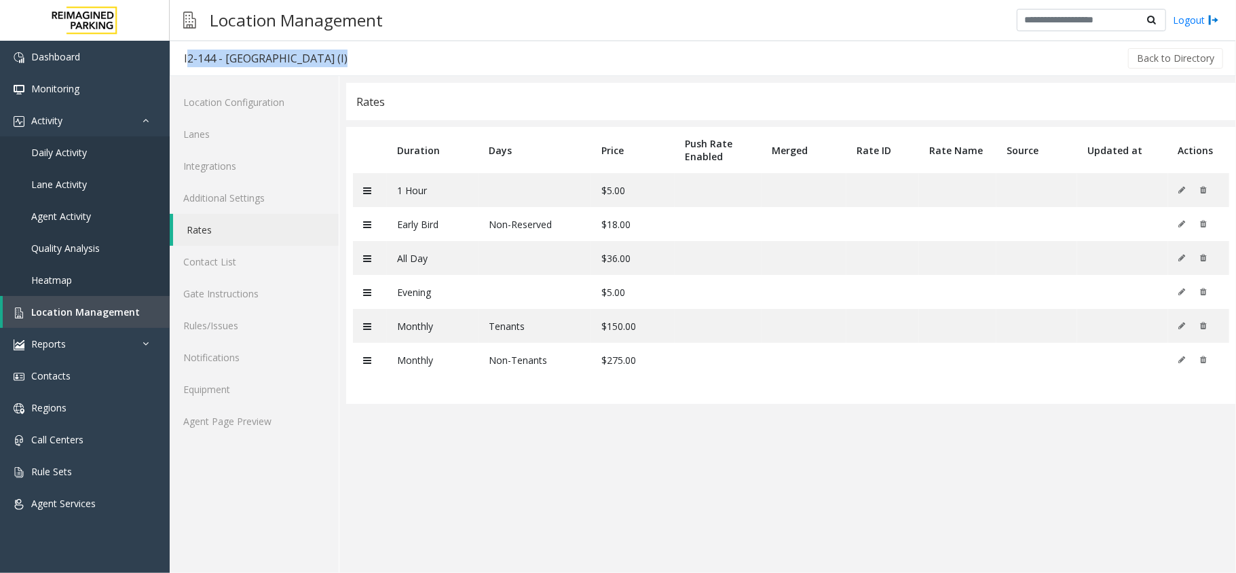
copy div "I2-144 - Mayfair Village South (I)"
drag, startPoint x: 647, startPoint y: 221, endPoint x: 559, endPoint y: 228, distance: 87.8
click at [559, 228] on tr "Early Bird Non-Reserved $18.00" at bounding box center [791, 224] width 876 height 34
click at [593, 228] on td "$18.00" at bounding box center [632, 224] width 83 height 34
drag, startPoint x: 364, startPoint y: 50, endPoint x: 185, endPoint y: 58, distance: 178.7
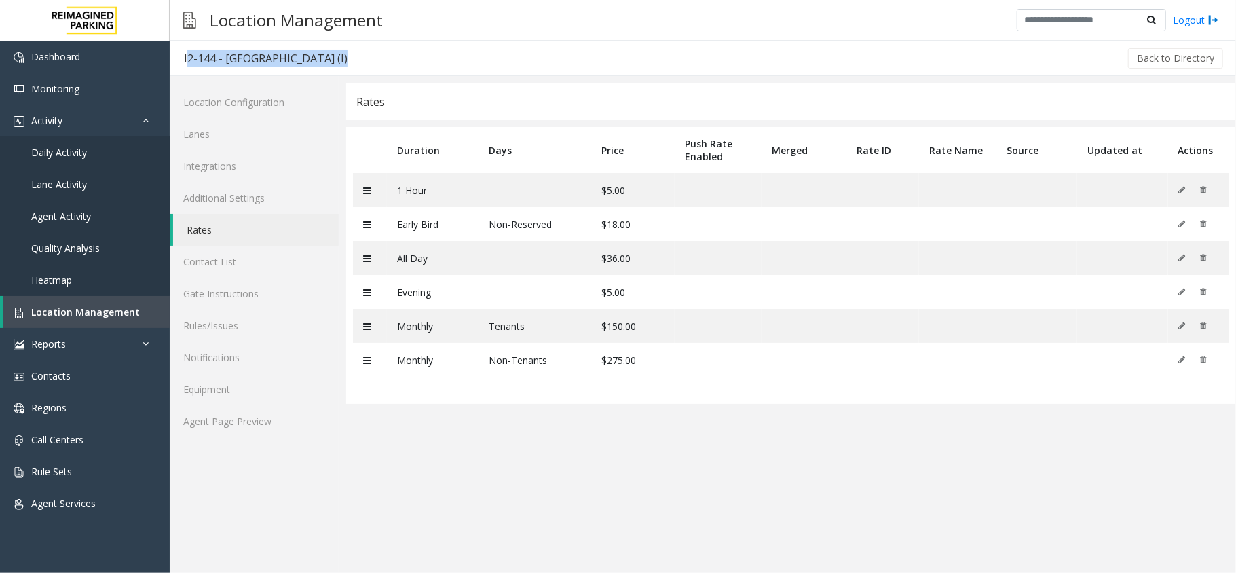
click at [185, 58] on div "I2-144 - Mayfair Village South (I) Back to Directory" at bounding box center [703, 58] width 1066 height 35
click at [365, 75] on div "Back to Directory" at bounding box center [793, 58] width 864 height 34
drag, startPoint x: 368, startPoint y: 45, endPoint x: 226, endPoint y: 62, distance: 143.0
click at [226, 62] on div "I2-144 - Mayfair Village South (I) Back to Directory" at bounding box center [703, 58] width 1066 height 35
copy div "Mayfair Village South (I)"
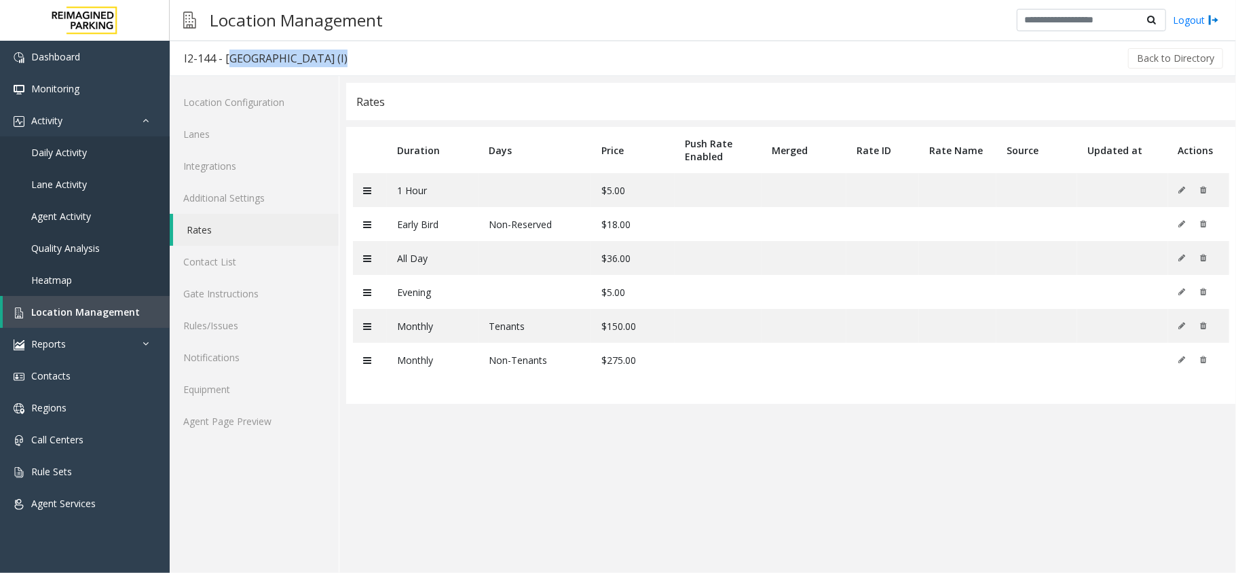
click at [441, 69] on div "Back to Directory" at bounding box center [793, 58] width 864 height 34
click at [117, 308] on span "Location Management" at bounding box center [85, 311] width 109 height 13
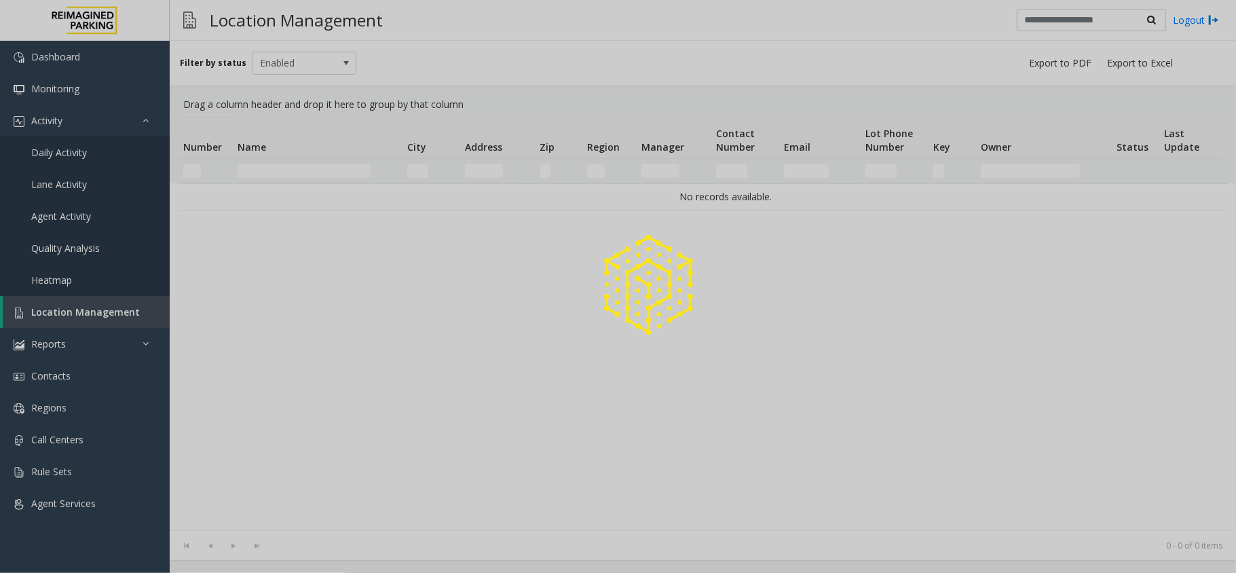
click at [326, 164] on div at bounding box center [618, 286] width 1236 height 573
click at [322, 171] on div at bounding box center [618, 286] width 1236 height 573
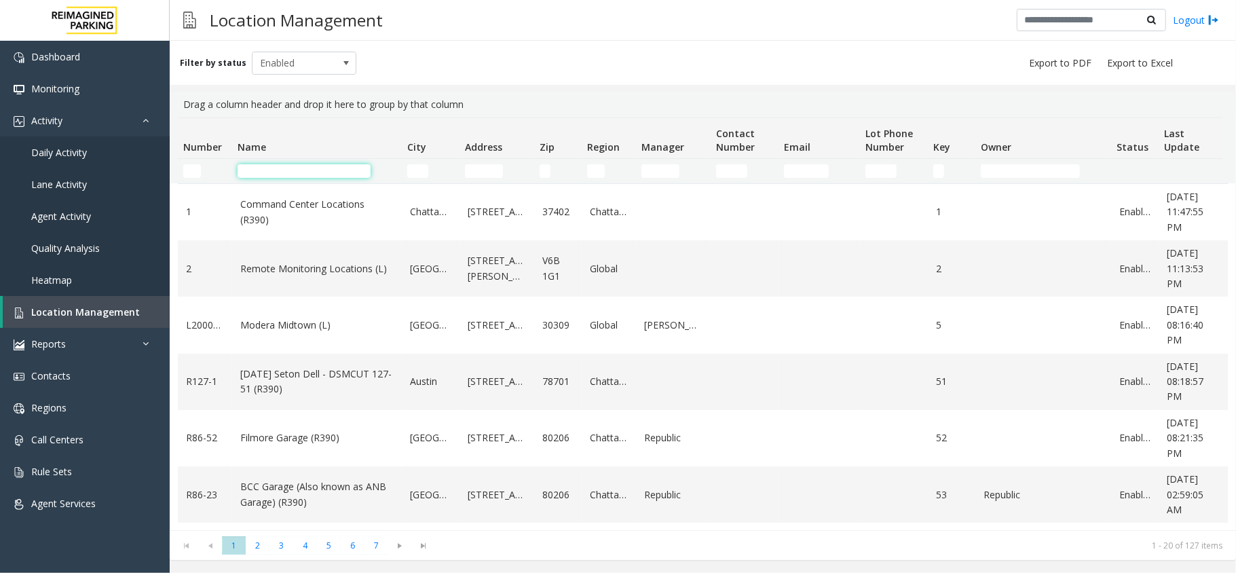
click at [322, 171] on input "Name Filter" at bounding box center [304, 171] width 133 height 14
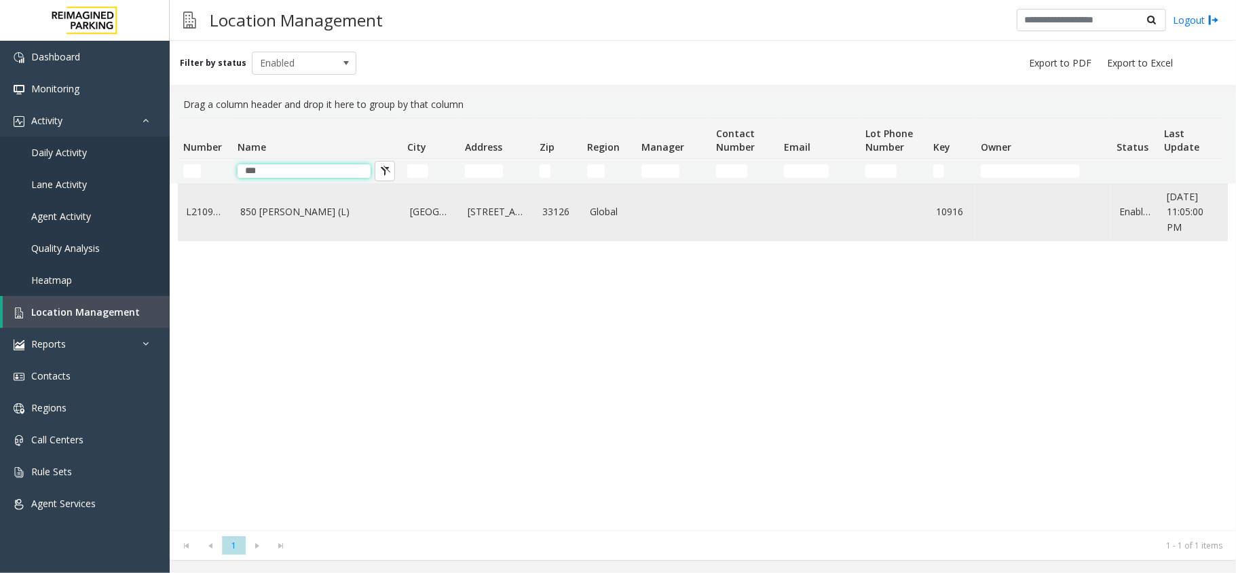
type input "***"
click at [333, 223] on td "850 [PERSON_NAME] (L)" at bounding box center [317, 212] width 170 height 56
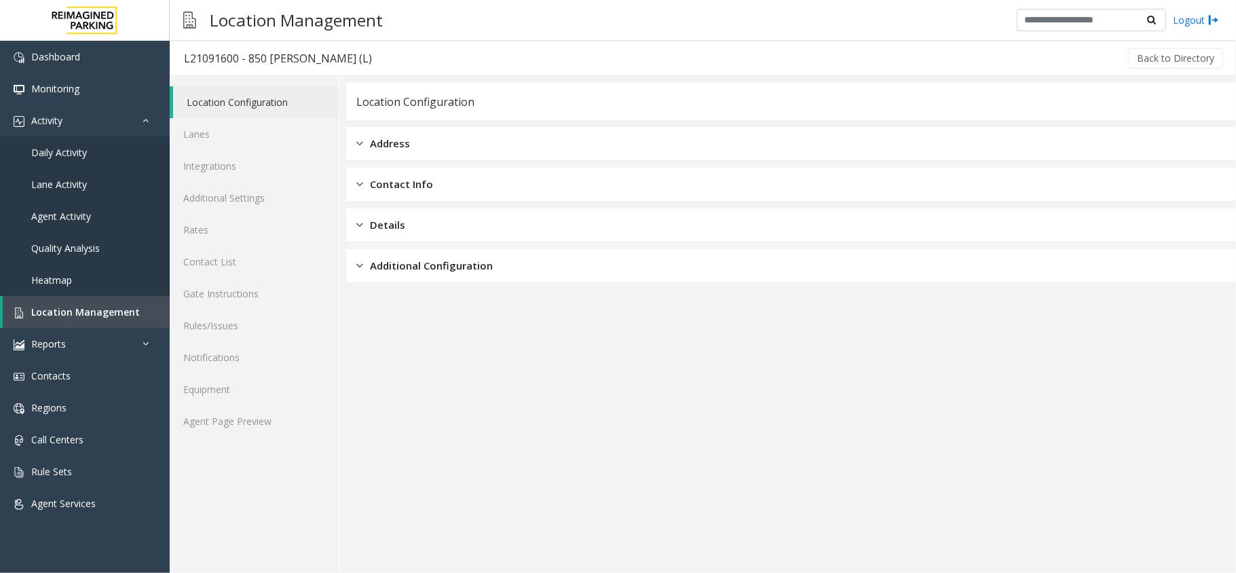
click at [272, 439] on div "Location Configuration Lanes Integrations Additional Settings Rates Contact Lis…" at bounding box center [255, 324] width 170 height 497
click at [274, 421] on link "Agent Page Preview" at bounding box center [254, 421] width 169 height 32
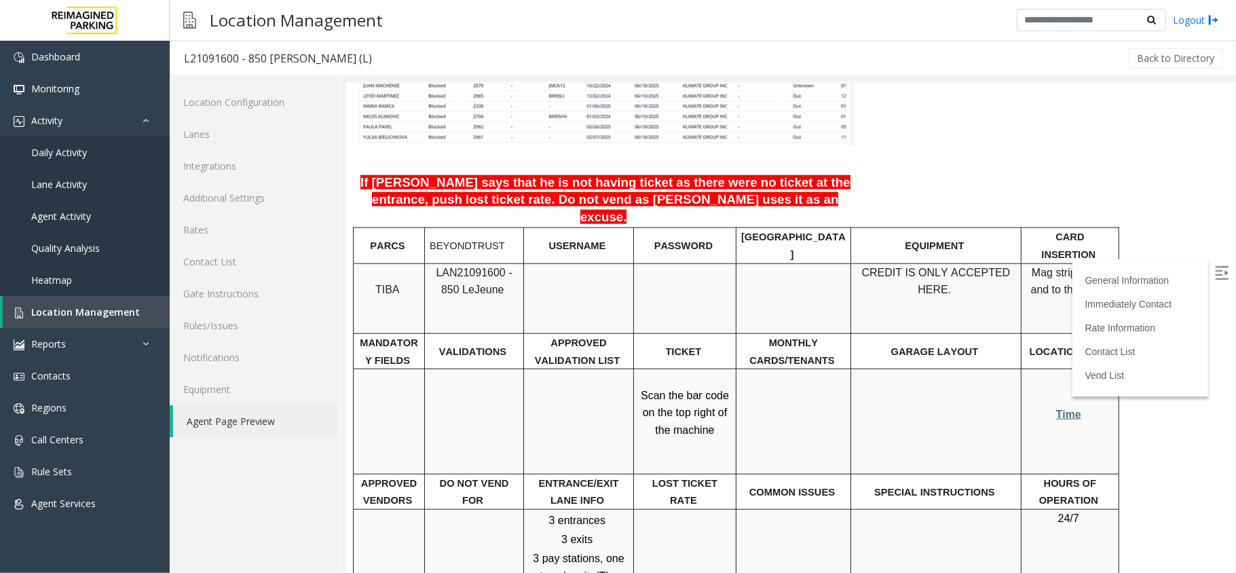
scroll to position [1176, 0]
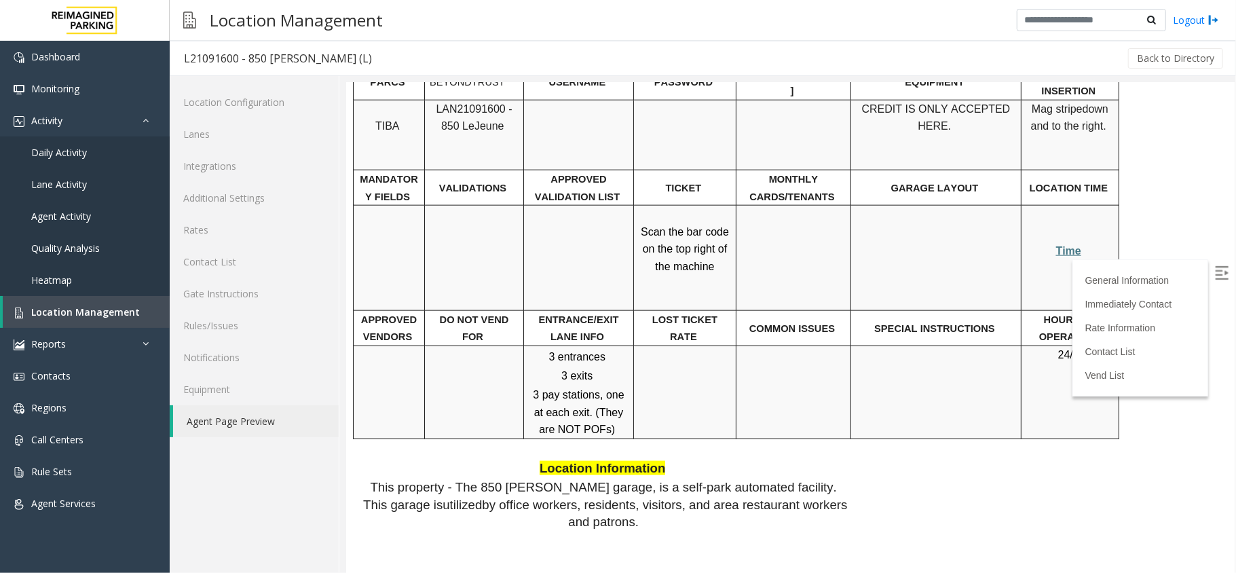
click at [1067, 244] on span "Time" at bounding box center [1068, 250] width 25 height 12
drag, startPoint x: 275, startPoint y: 58, endPoint x: 250, endPoint y: 56, distance: 25.3
click at [250, 56] on div "L21091600 - 850 LeJeune (L) Back to Directory" at bounding box center [703, 58] width 1066 height 35
copy div "850 [PERSON_NAME] (L)"
click at [84, 303] on link "Location Management" at bounding box center [86, 312] width 167 height 32
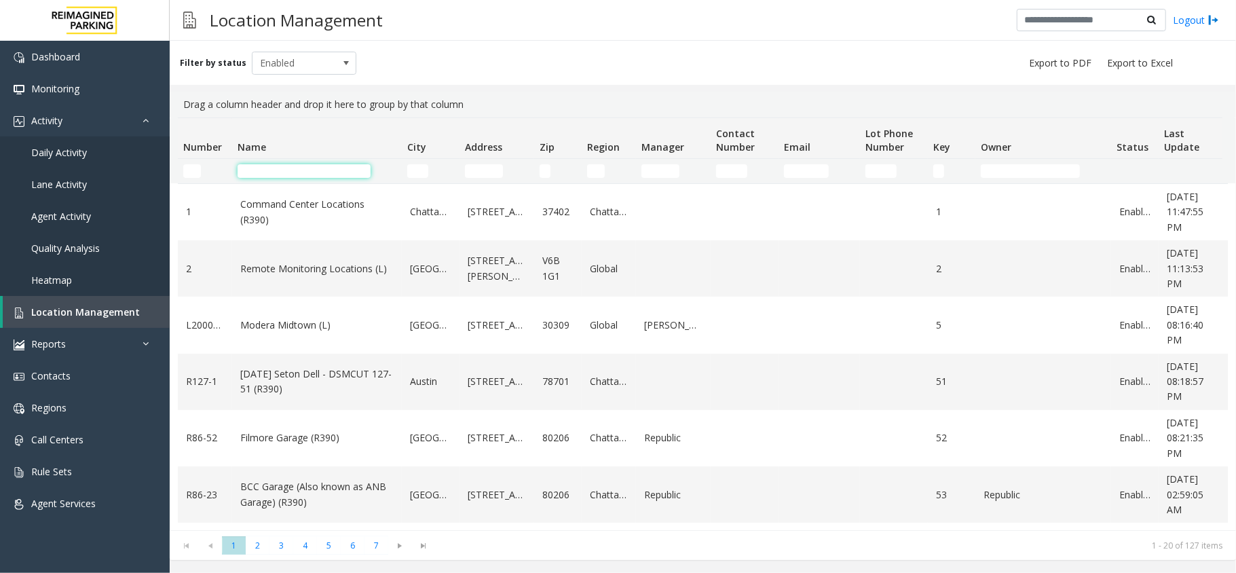
click at [307, 171] on input "Name Filter" at bounding box center [304, 171] width 133 height 14
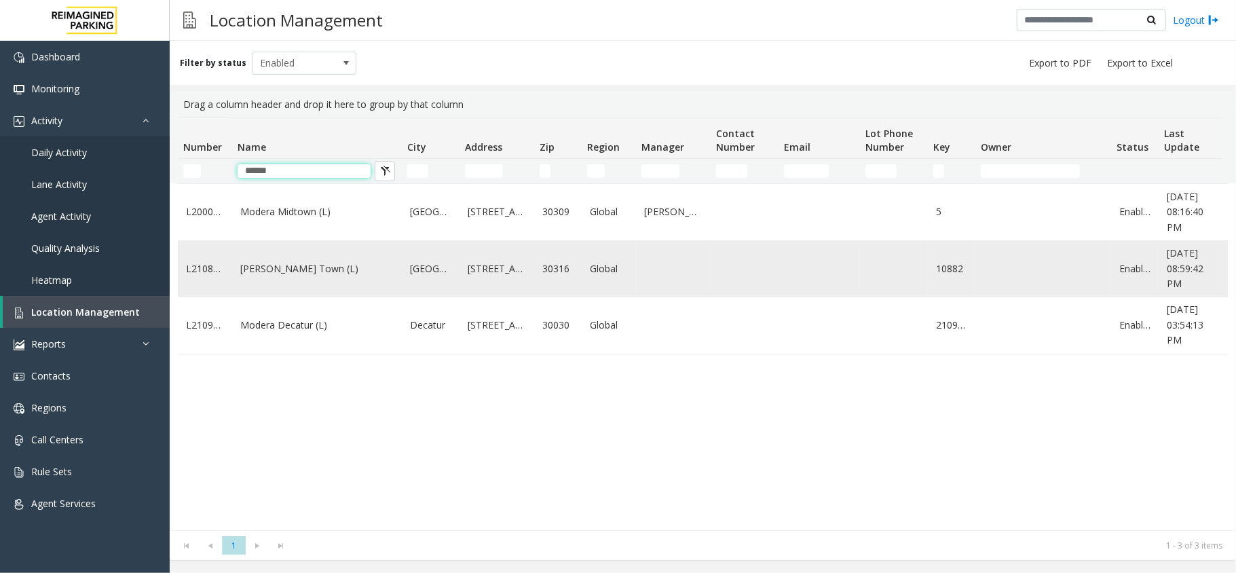
type input "******"
click at [402, 278] on td "[GEOGRAPHIC_DATA]" at bounding box center [431, 268] width 58 height 56
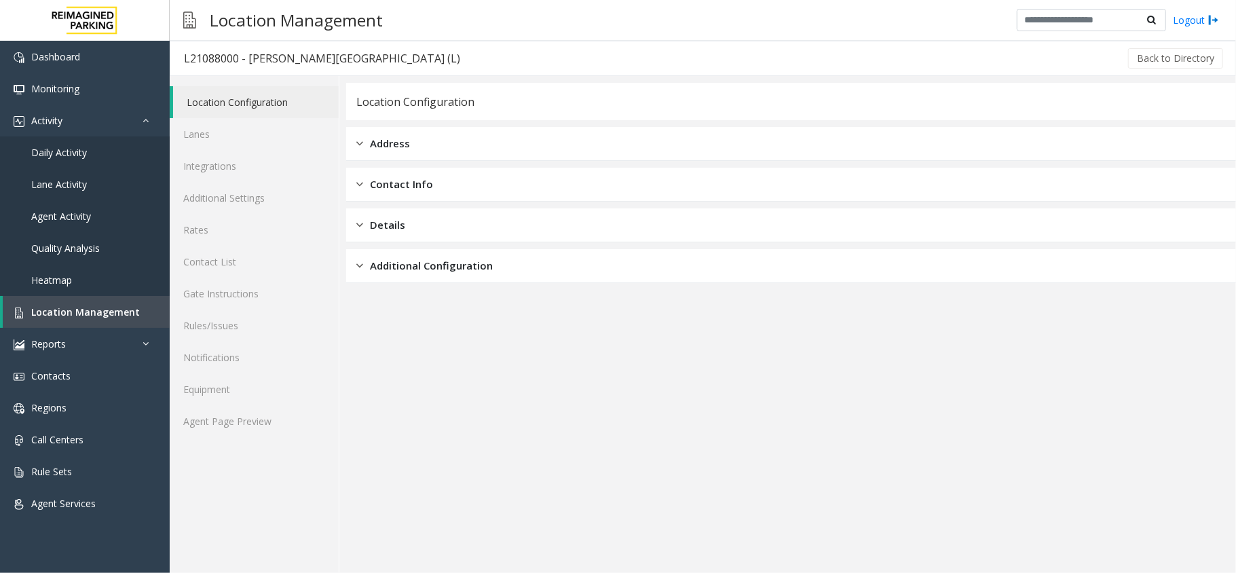
click at [262, 440] on div "Location Configuration Lanes Integrations Additional Settings Rates Contact Lis…" at bounding box center [255, 324] width 170 height 497
click at [269, 421] on link "Agent Page Preview" at bounding box center [254, 421] width 169 height 32
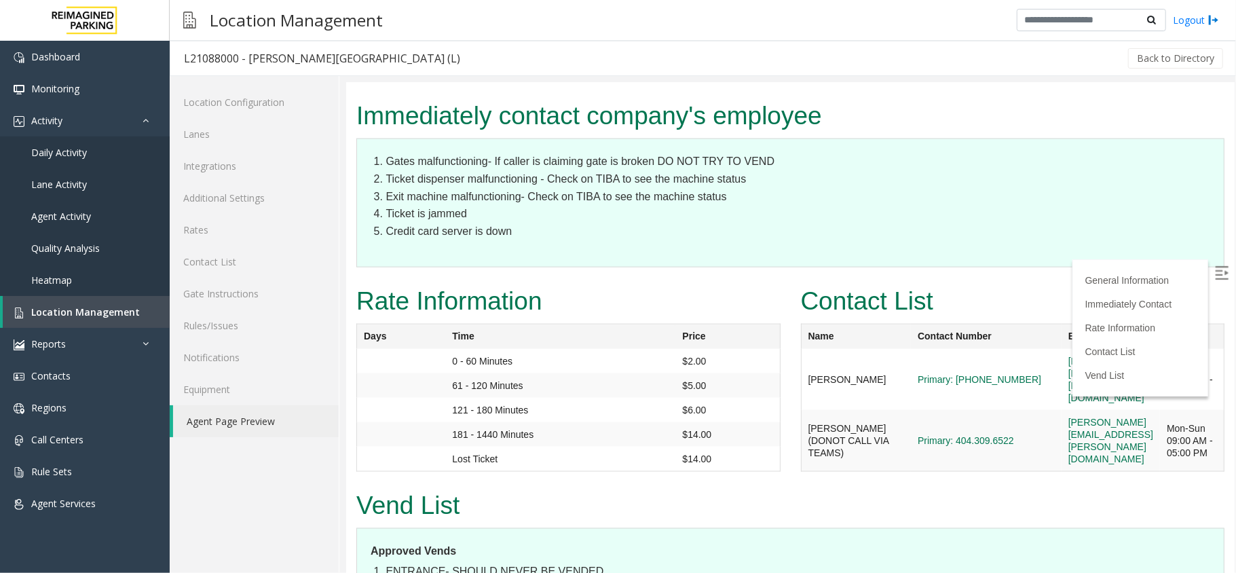
scroll to position [1358, 0]
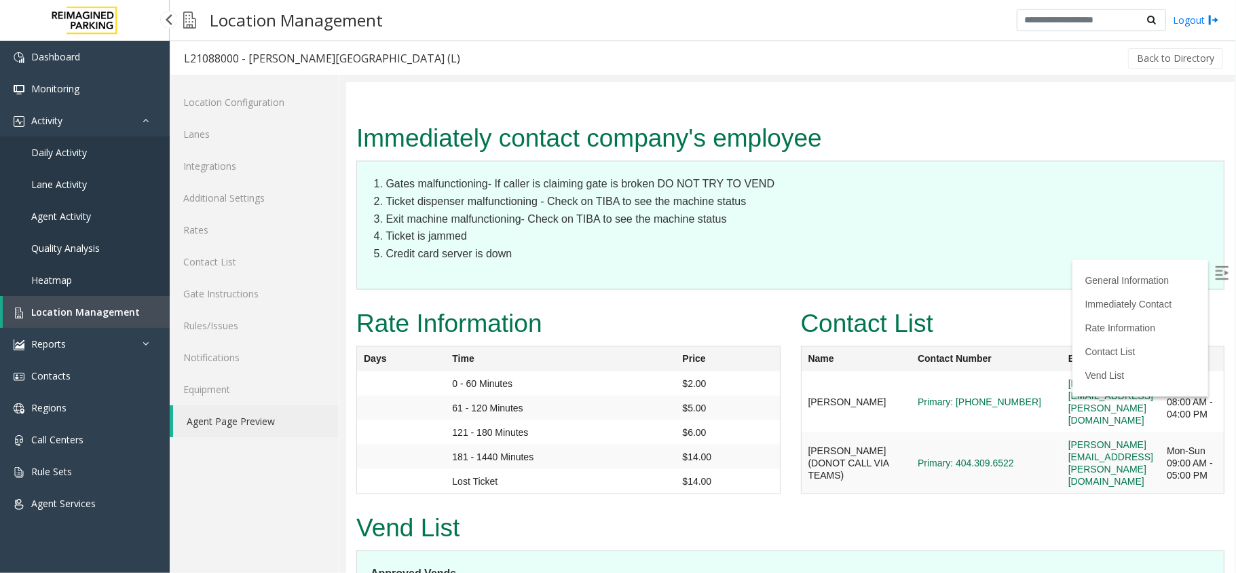
click at [99, 312] on span "Location Management" at bounding box center [85, 311] width 109 height 13
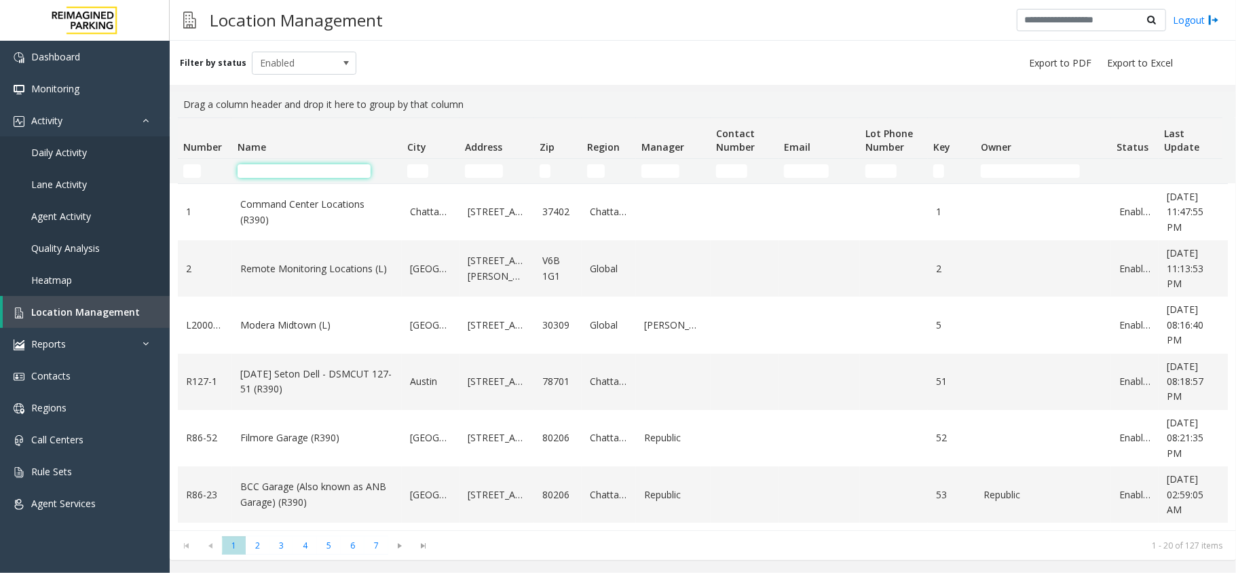
click at [301, 174] on input "Name Filter" at bounding box center [304, 171] width 133 height 14
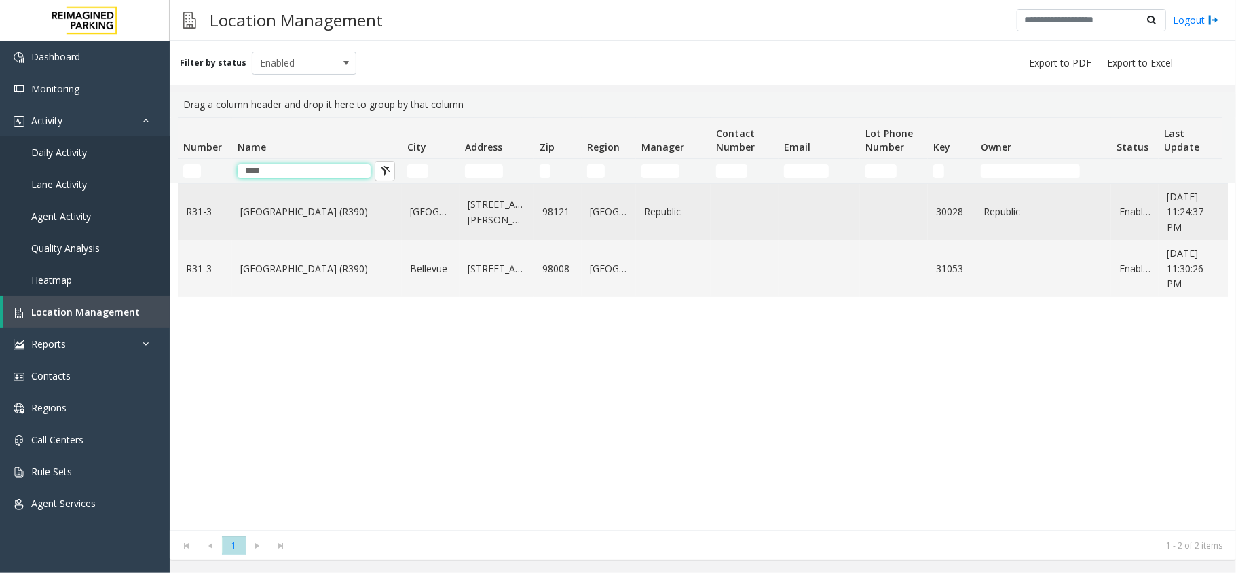
type input "****"
click at [316, 206] on link "Bell Street Garage (R390)" at bounding box center [316, 211] width 153 height 15
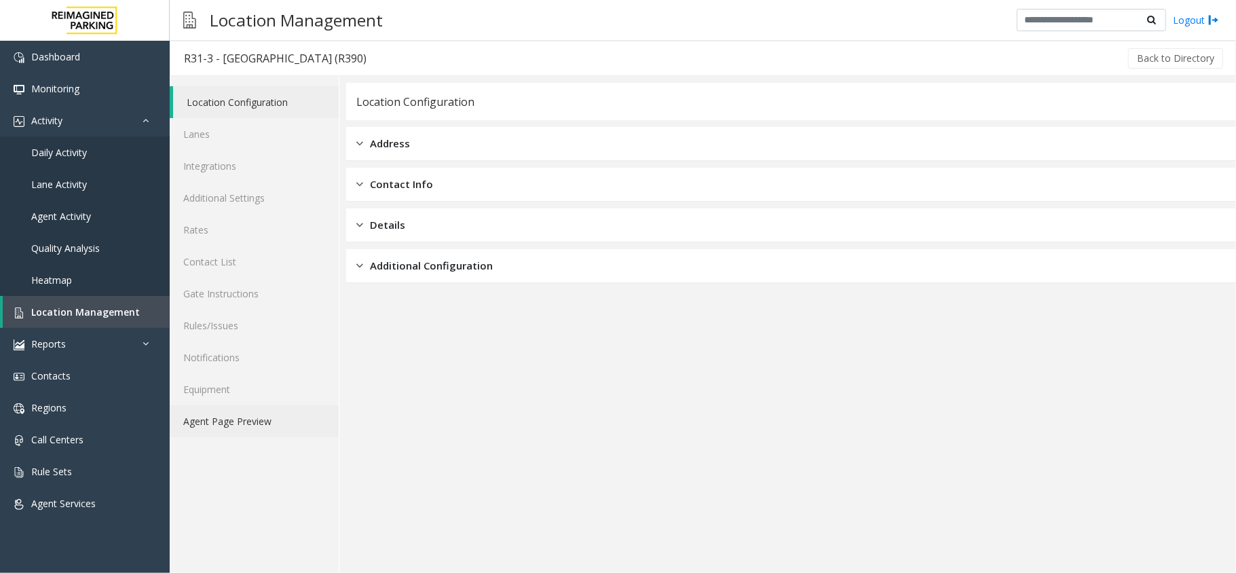
click at [258, 435] on link "Agent Page Preview" at bounding box center [254, 421] width 169 height 32
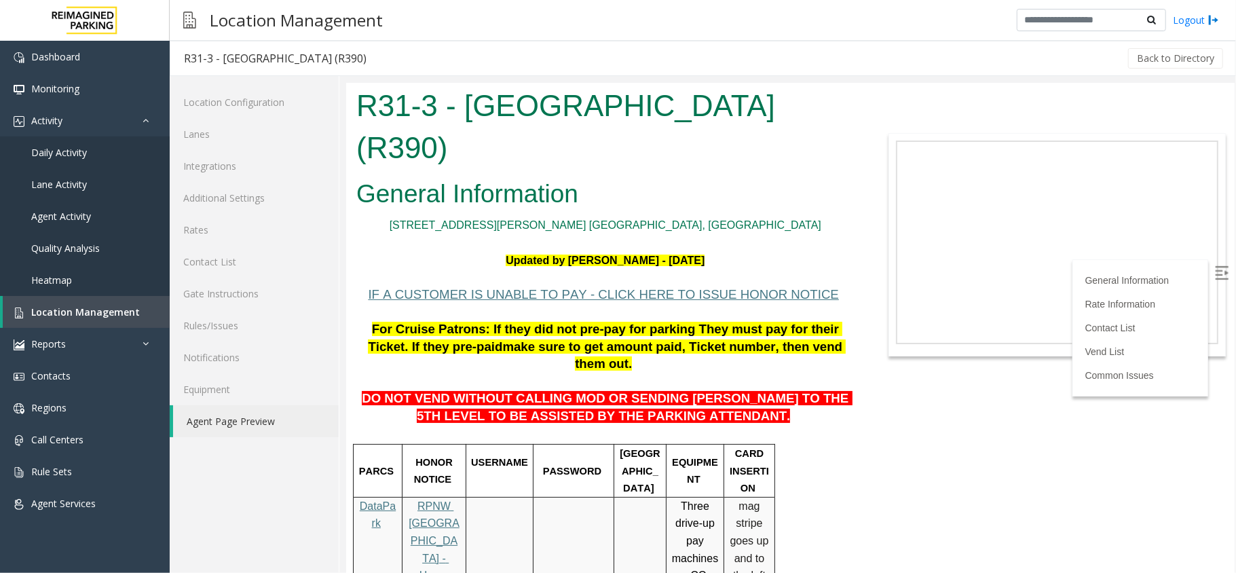
drag, startPoint x: 715, startPoint y: 337, endPoint x: 825, endPoint y: 347, distance: 111.1
click at [825, 390] on span "DO NOT VEND WITHOUT CALLING MOD OR SENDING PARKER TO THE 5TH LEVEL TO BE ASSIST…" at bounding box center [606, 406] width 490 height 32
drag, startPoint x: 697, startPoint y: 335, endPoint x: 743, endPoint y: 335, distance: 46.2
click at [743, 390] on span "DO NOT VEND WITHOUT CALLING MOD OR SENDING PARKER TO THE 5TH LEVEL TO BE ASSIST…" at bounding box center [606, 406] width 490 height 32
click at [732, 373] on p "DO NOT VEND WITHOUT CALLING MOD OR SENDING PARKER TO THE 5TH LEVEL TO BE ASSIST…" at bounding box center [605, 399] width 498 height 52
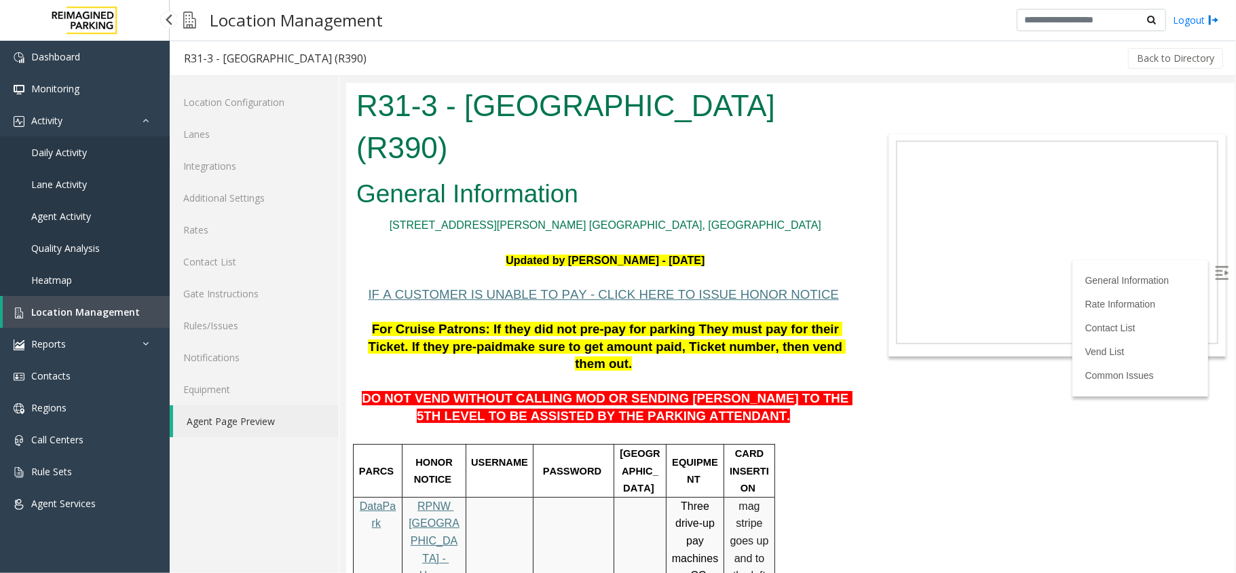
click at [79, 153] on span "Daily Activity" at bounding box center [59, 152] width 56 height 13
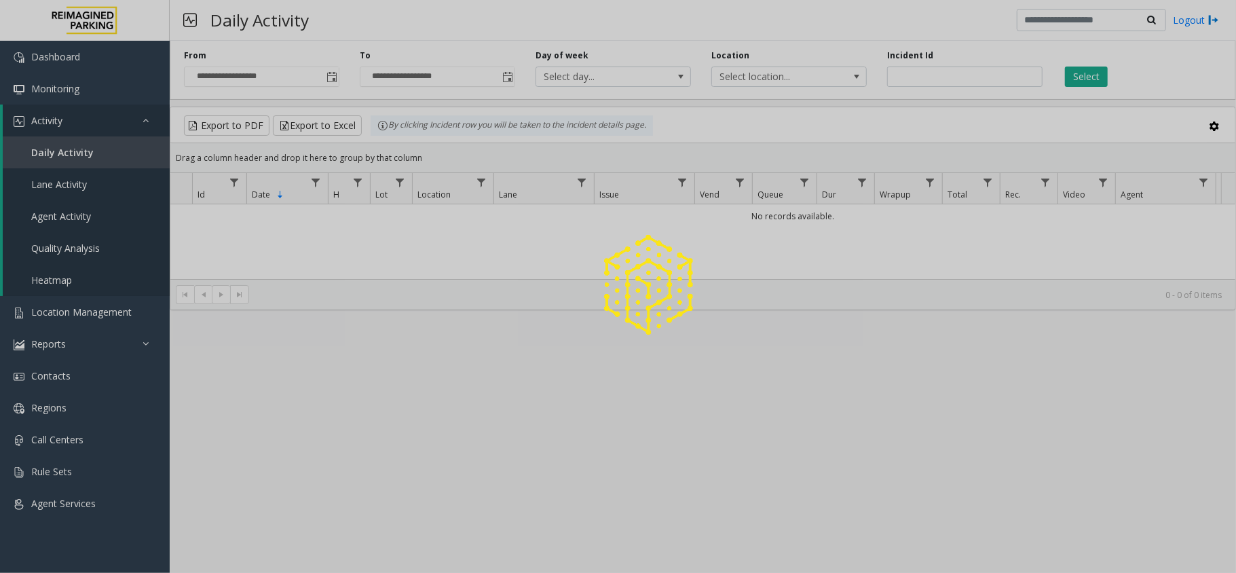
click at [1092, 81] on div at bounding box center [618, 286] width 1236 height 573
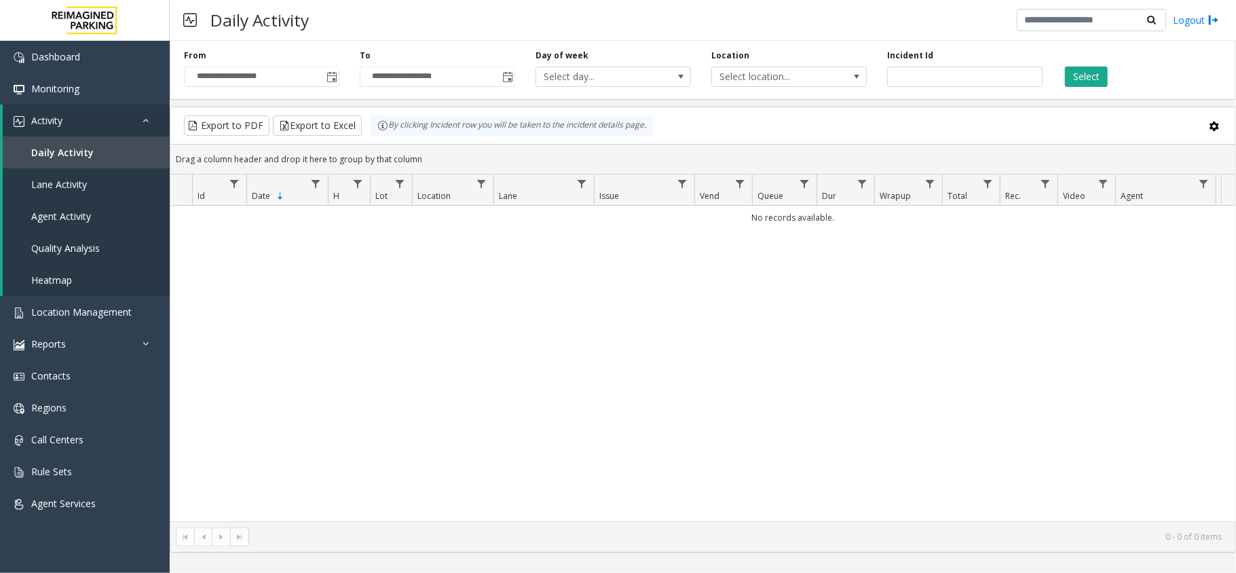
click at [1092, 81] on button "Select" at bounding box center [1086, 77] width 43 height 20
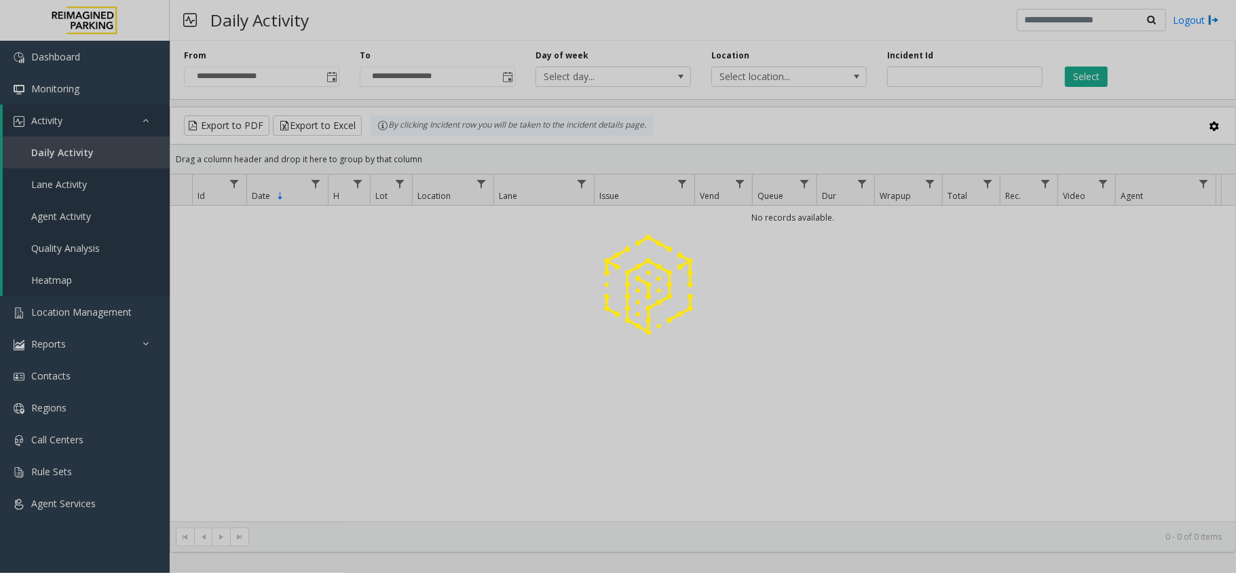
click at [1092, 81] on div at bounding box center [618, 286] width 1236 height 573
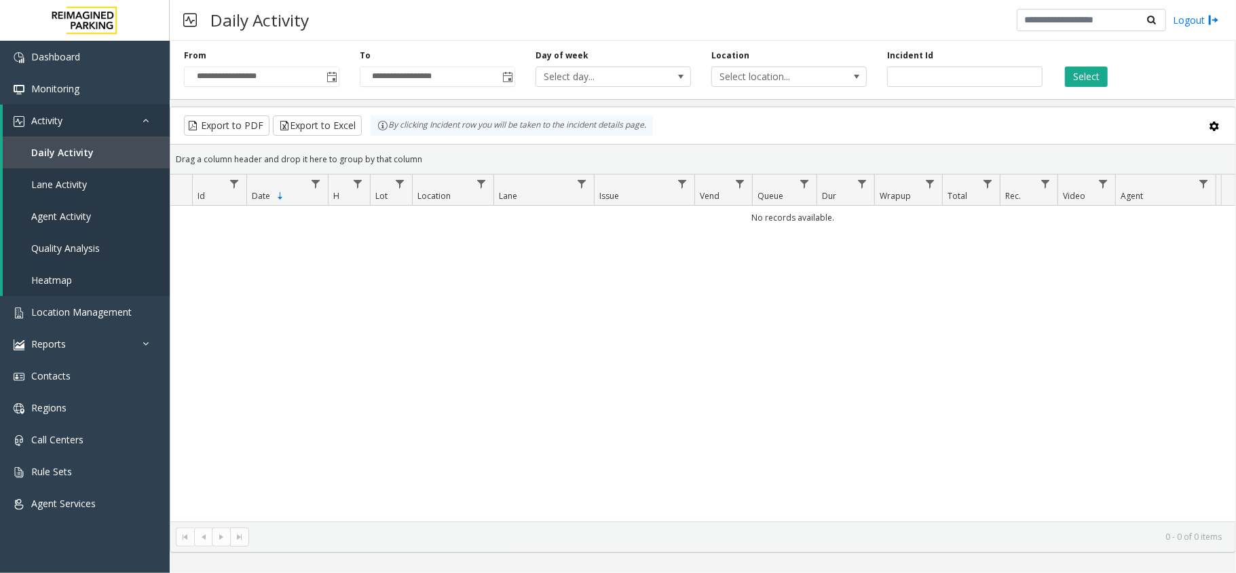
click at [1092, 81] on button "Select" at bounding box center [1086, 77] width 43 height 20
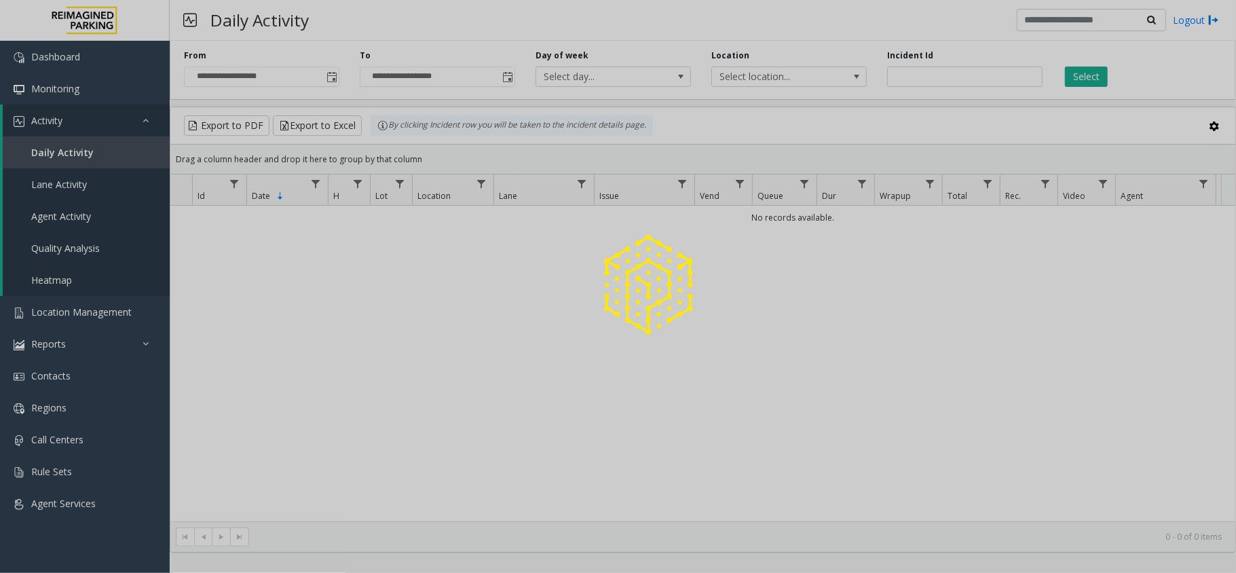
click at [1092, 81] on div at bounding box center [618, 286] width 1236 height 573
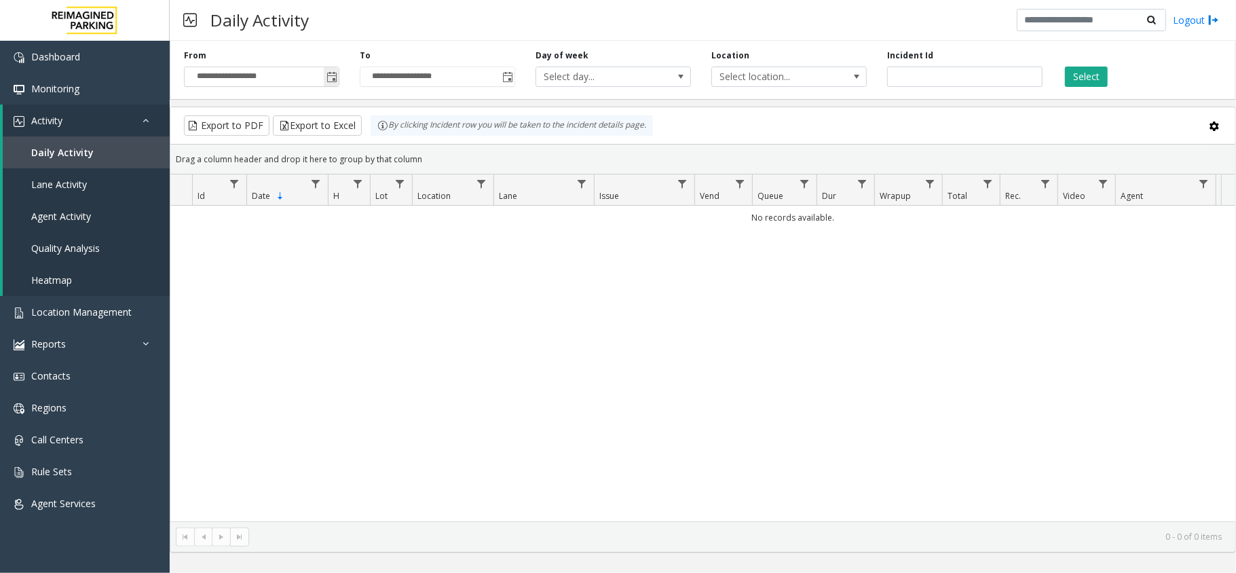
click at [331, 77] on span "Toggle popup" at bounding box center [332, 77] width 11 height 11
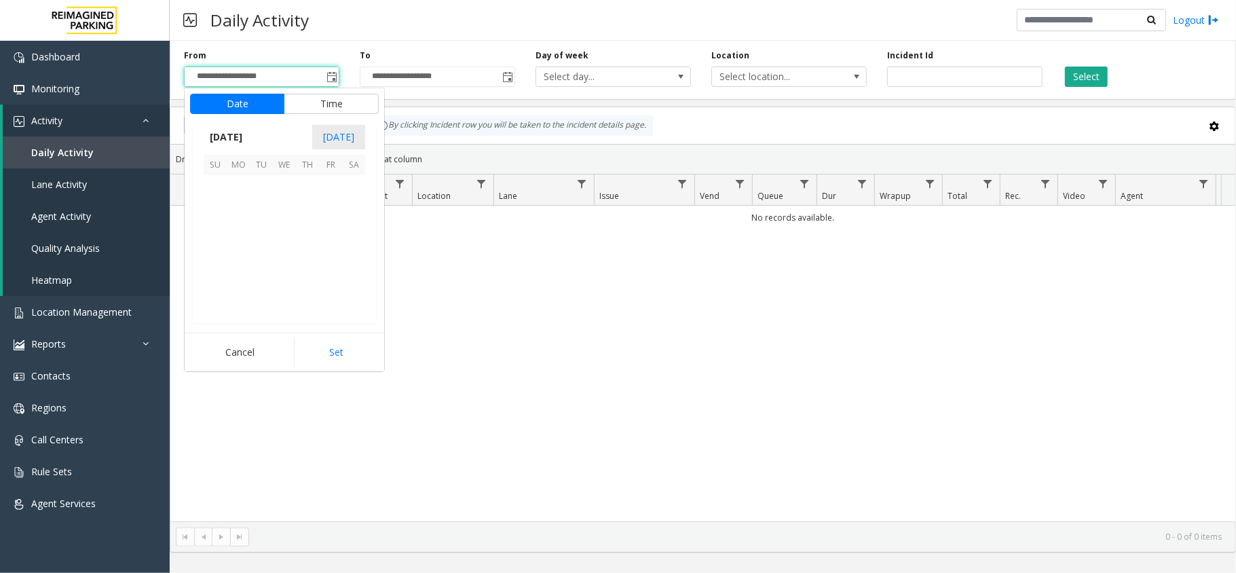
scroll to position [243643, 0]
click at [326, 215] on span "12" at bounding box center [330, 209] width 23 height 23
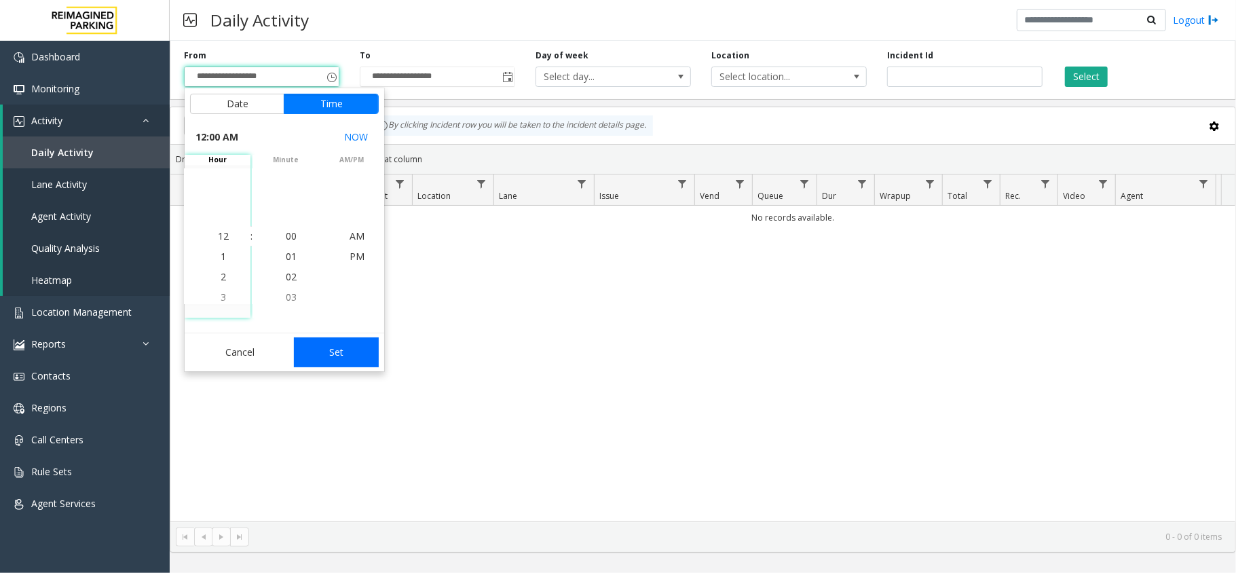
click at [367, 356] on button "Set" at bounding box center [337, 352] width 86 height 30
type input "**********"
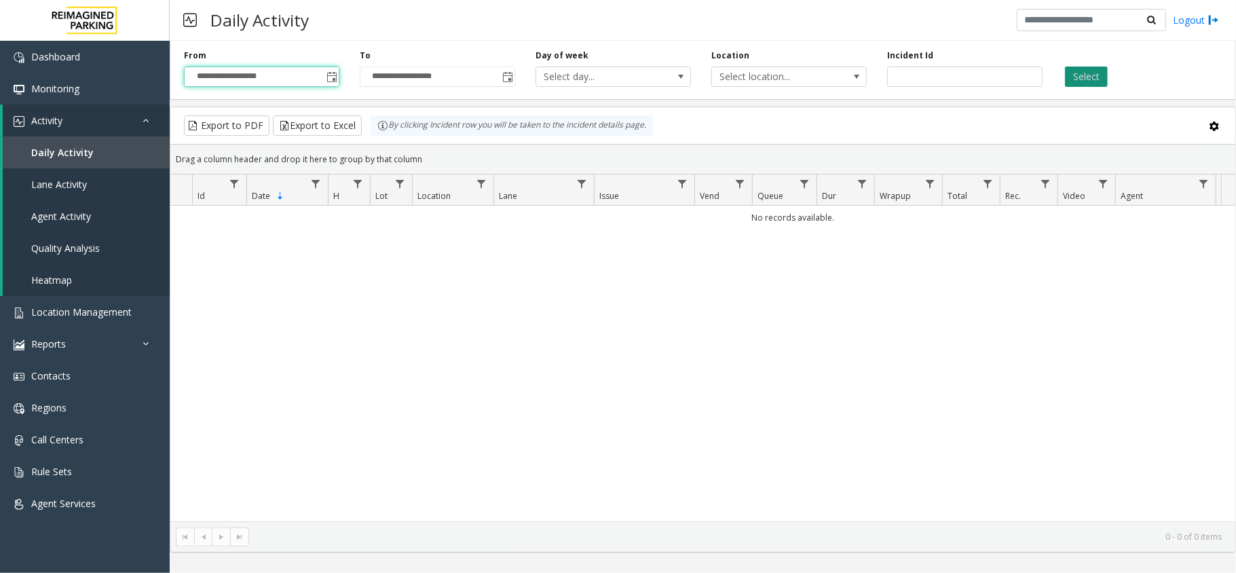
click at [1081, 76] on button "Select" at bounding box center [1086, 77] width 43 height 20
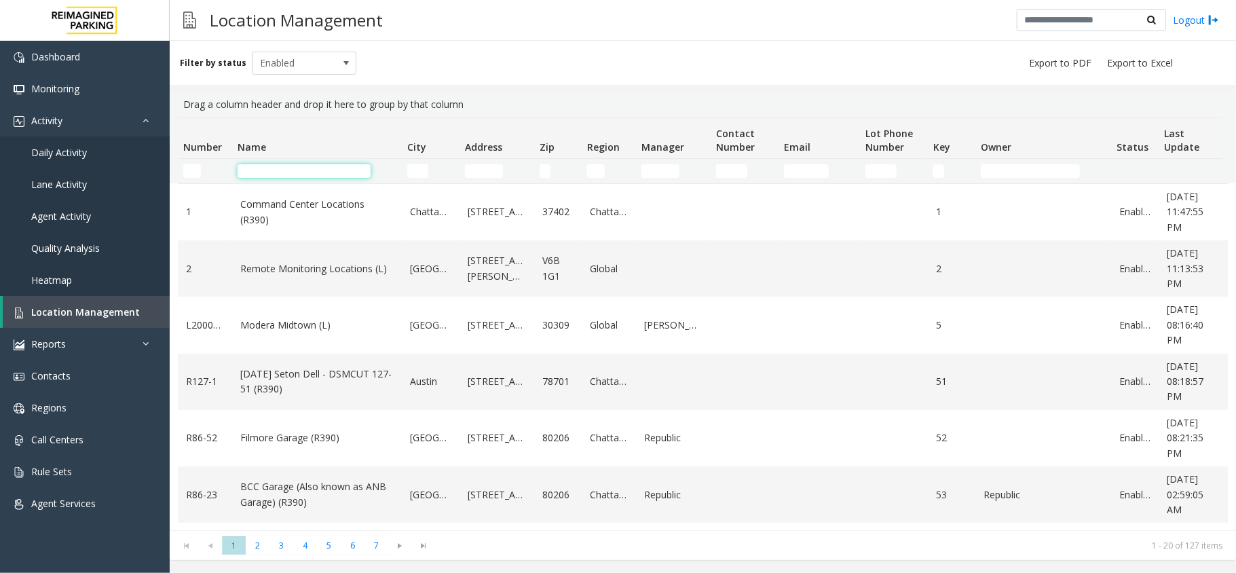
click at [297, 172] on input "Name Filter" at bounding box center [304, 171] width 133 height 14
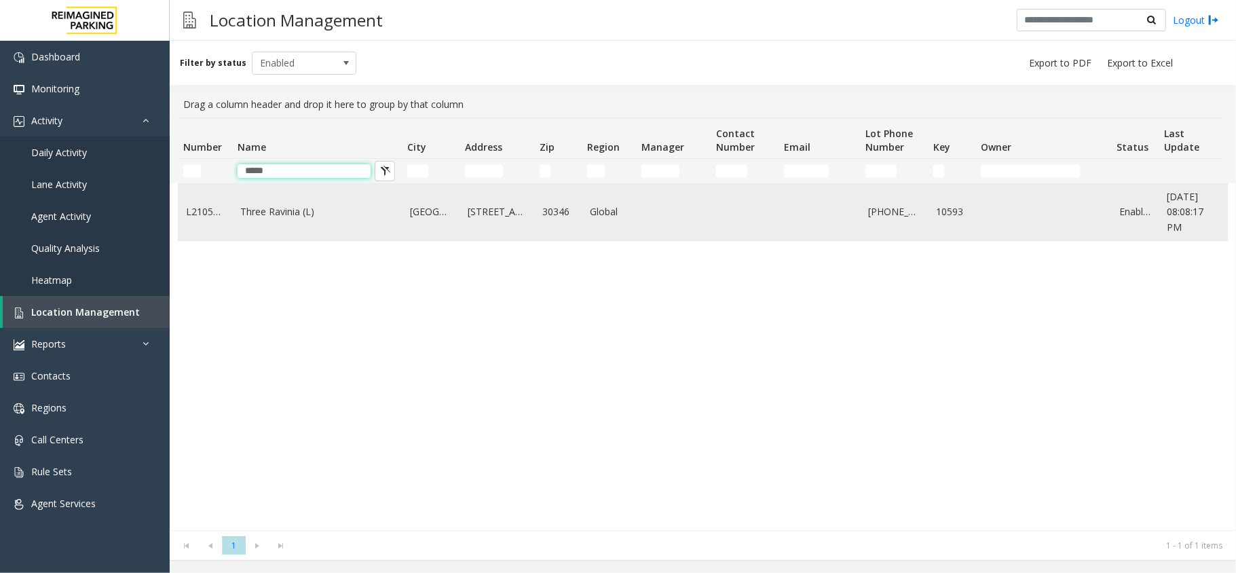
type input "*****"
click at [320, 235] on td "Three Ravinia (L)" at bounding box center [317, 212] width 170 height 56
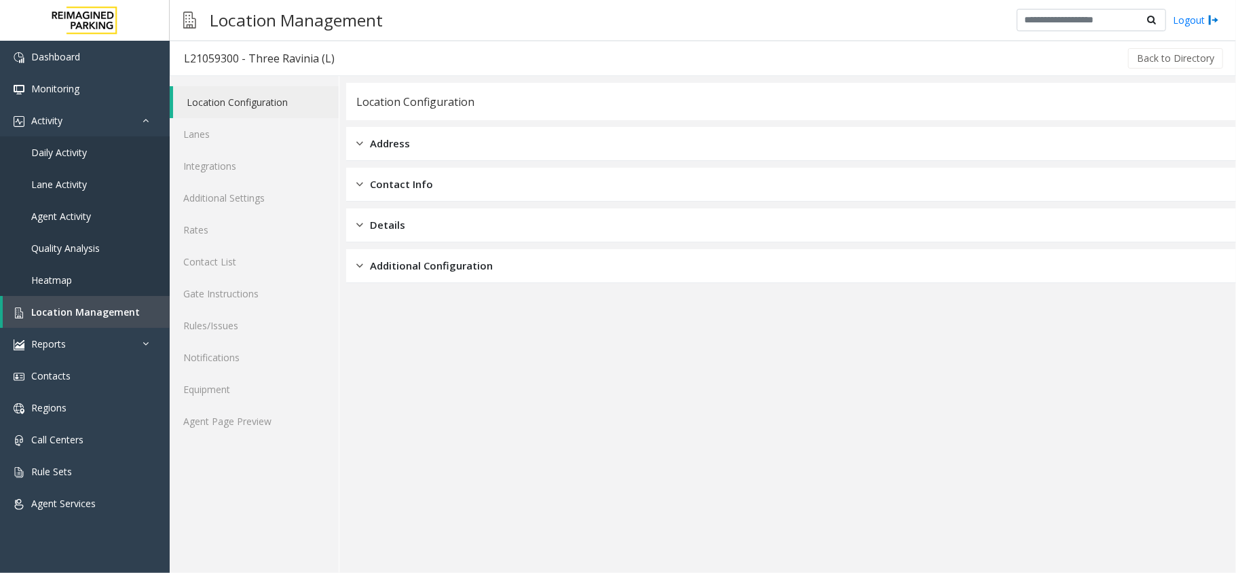
drag, startPoint x: 345, startPoint y: 52, endPoint x: 231, endPoint y: 50, distance: 114.1
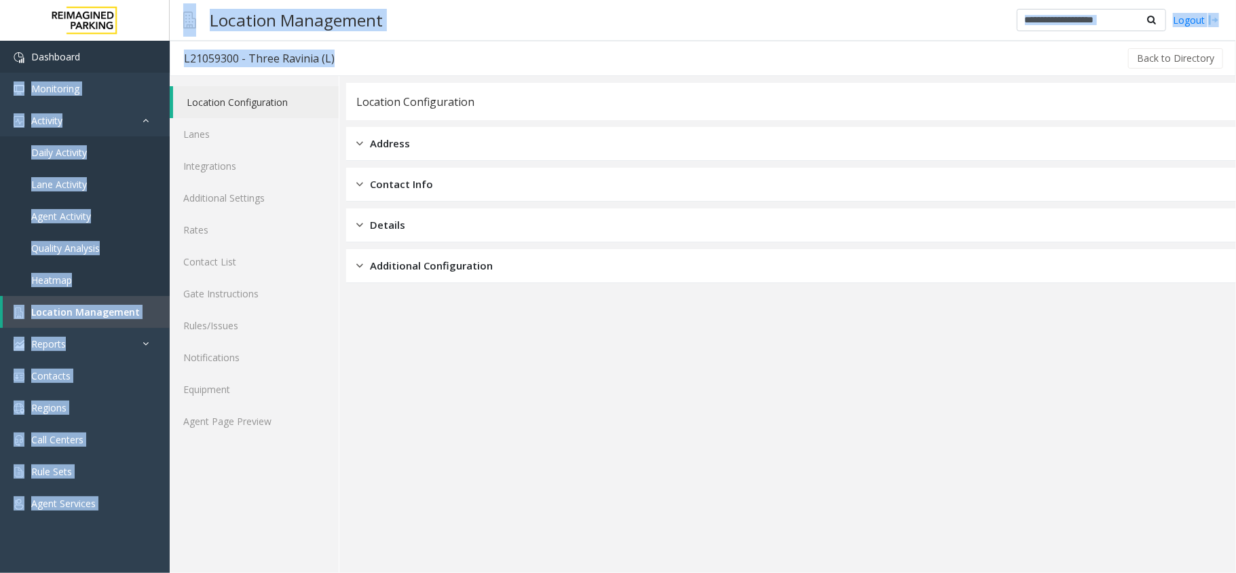
drag, startPoint x: 358, startPoint y: 60, endPoint x: 139, endPoint y: 66, distance: 219.4
click at [139, 66] on app-root "Dashboard Monitoring Activity Daily Activity Lane Activity Agent Activity Quali…" at bounding box center [618, 286] width 1236 height 573
click at [139, 66] on link "Dashboard" at bounding box center [85, 57] width 170 height 32
click at [353, 57] on div "Back to Directory" at bounding box center [786, 58] width 877 height 34
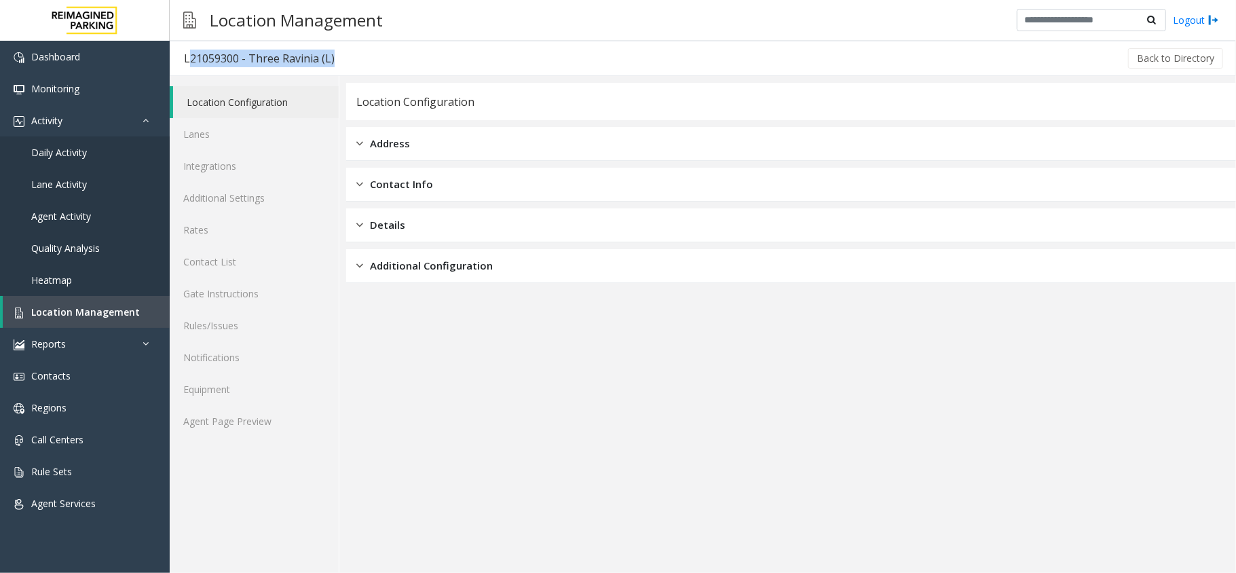
drag, startPoint x: 367, startPoint y: 57, endPoint x: 182, endPoint y: 53, distance: 185.4
click at [182, 53] on div "L21059300 - Three Ravinia (L) Back to Directory" at bounding box center [703, 58] width 1066 height 35
copy div "L21059300 - Three Ravinia (L)"
click at [81, 161] on link "Daily Activity" at bounding box center [85, 152] width 170 height 32
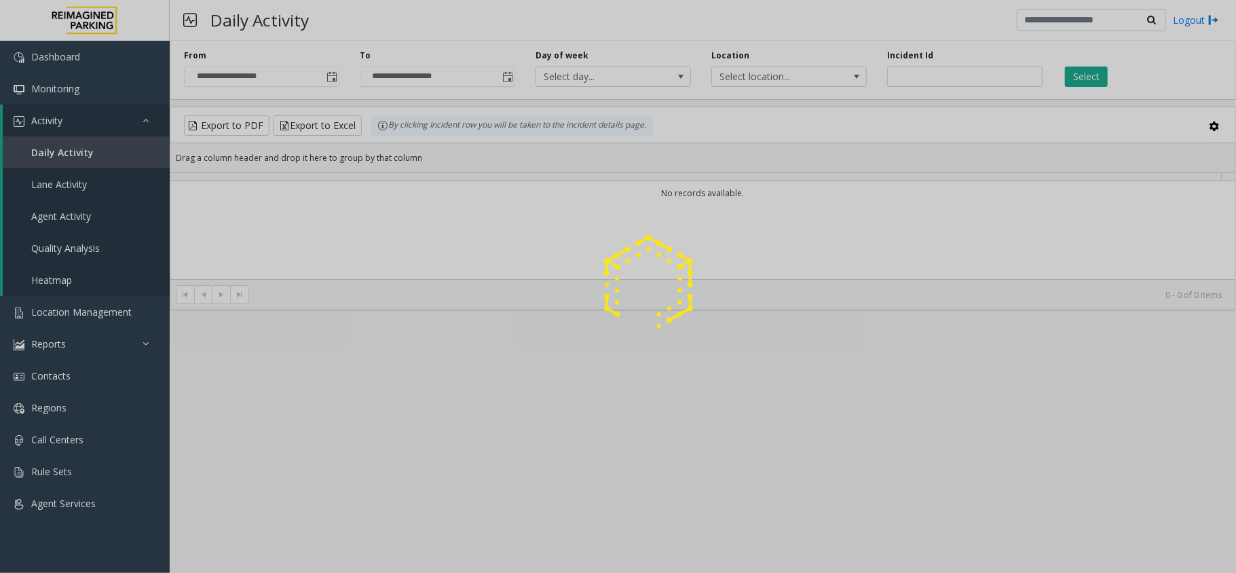
click at [1081, 80] on div at bounding box center [618, 286] width 1236 height 573
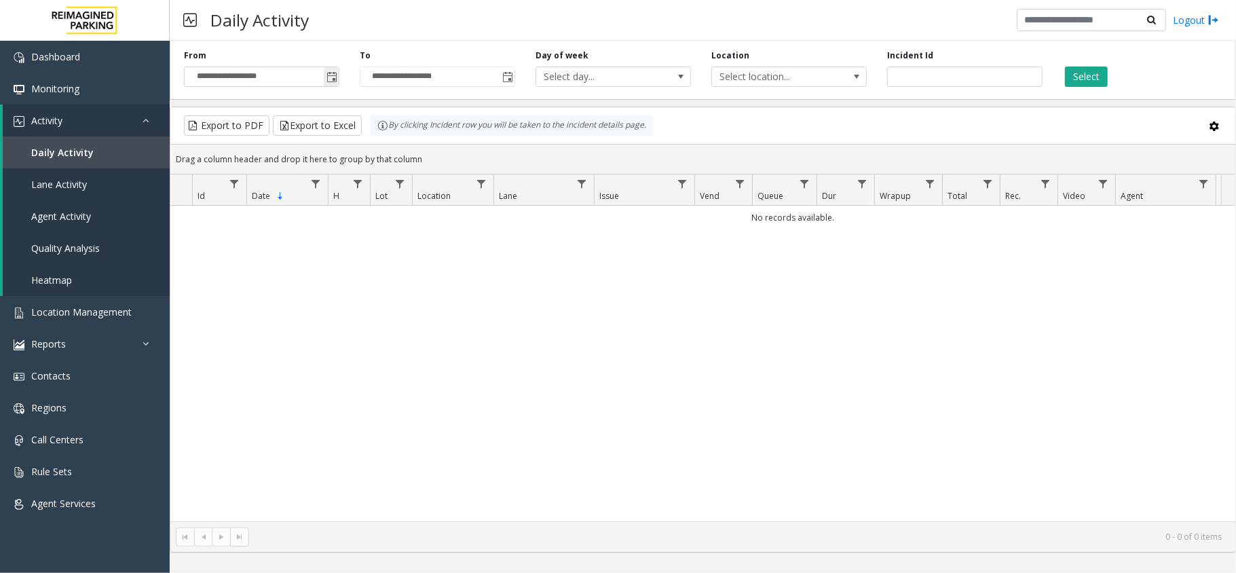
click at [334, 80] on span "Toggle popup" at bounding box center [332, 77] width 11 height 11
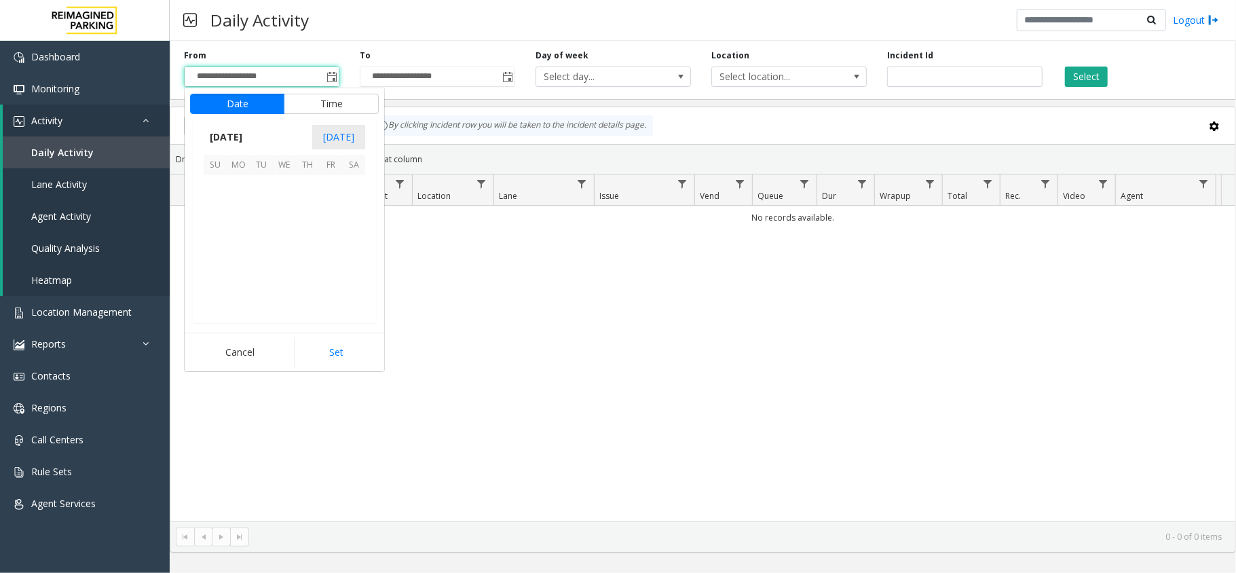
scroll to position [243643, 0]
click at [335, 217] on span "12" at bounding box center [330, 209] width 23 height 23
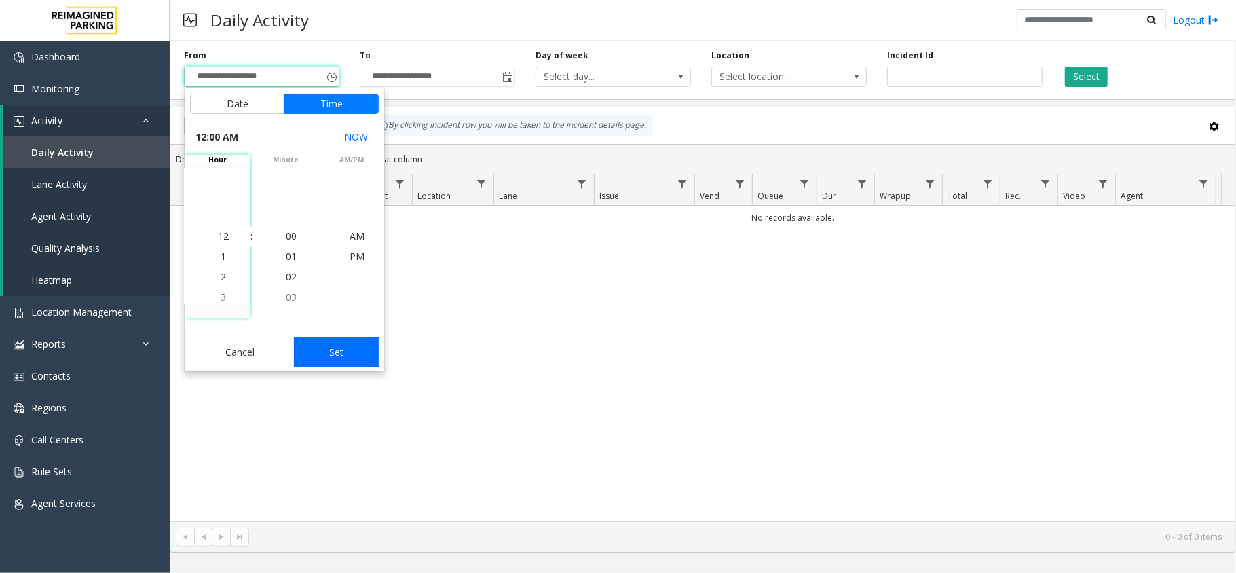
click at [372, 353] on button "Set" at bounding box center [337, 352] width 86 height 30
type input "**********"
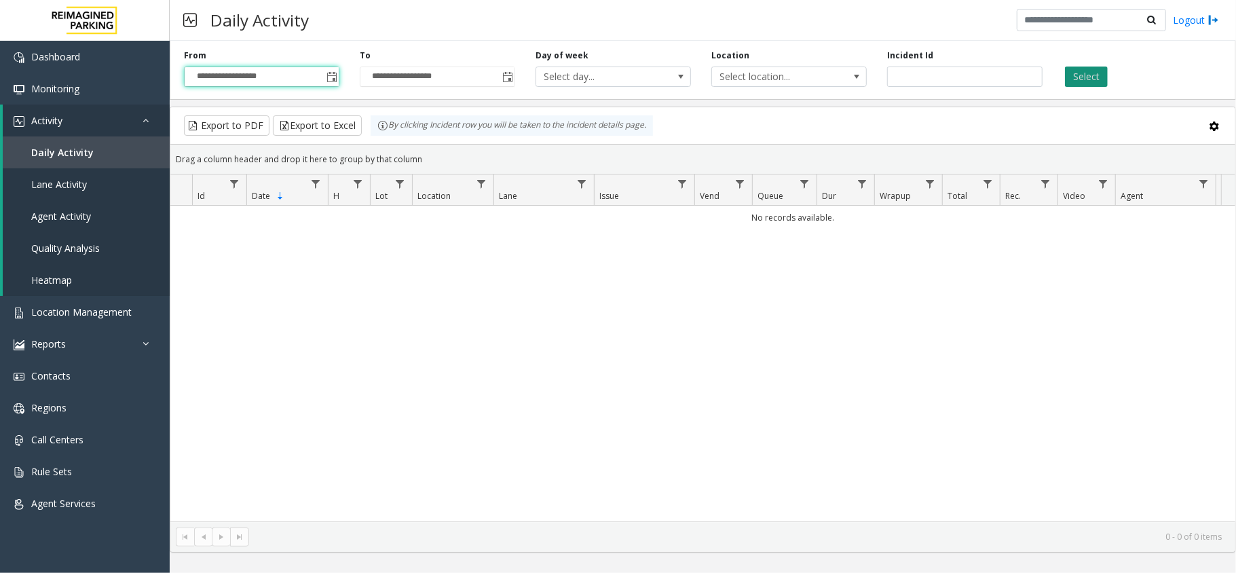
click at [1089, 73] on button "Select" at bounding box center [1086, 77] width 43 height 20
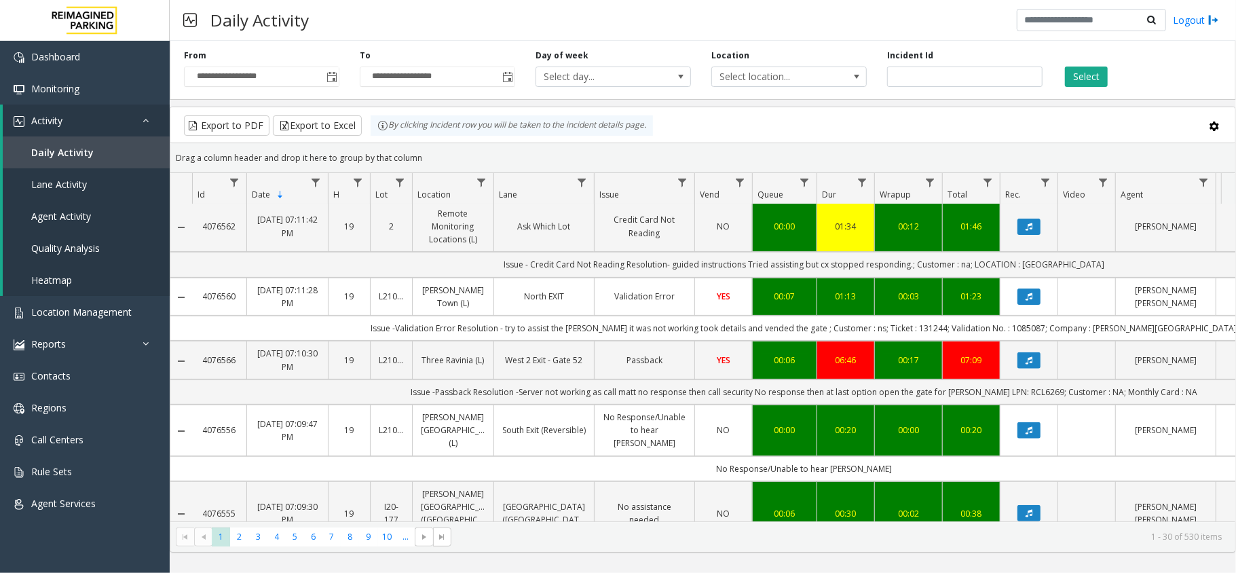
scroll to position [362, 0]
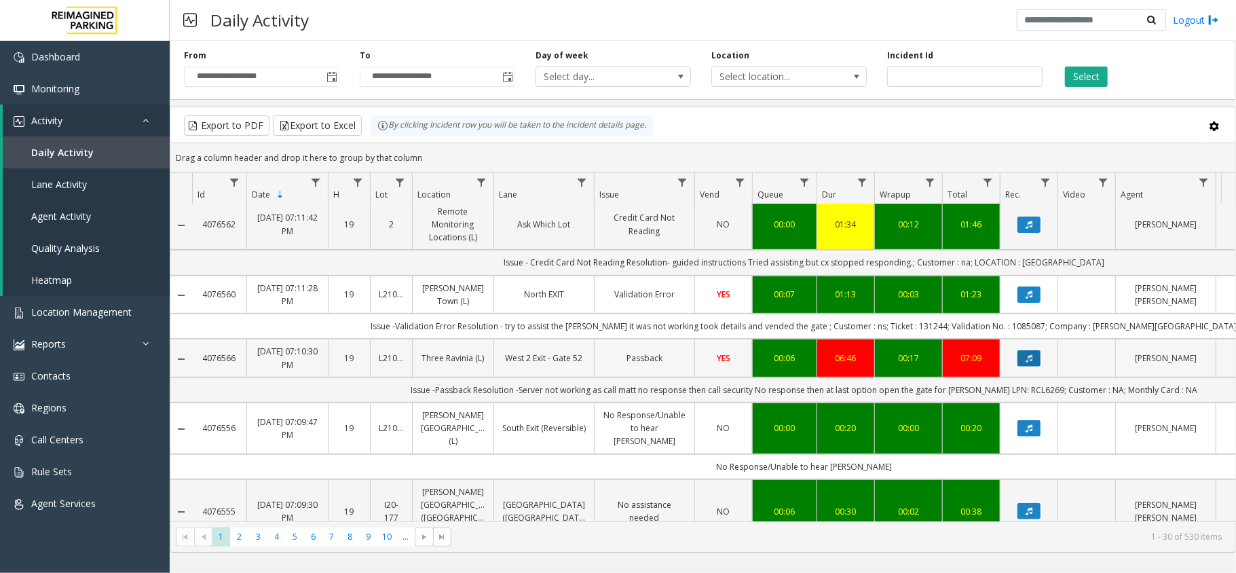
click at [1032, 363] on icon "Data table" at bounding box center [1029, 358] width 7 height 8
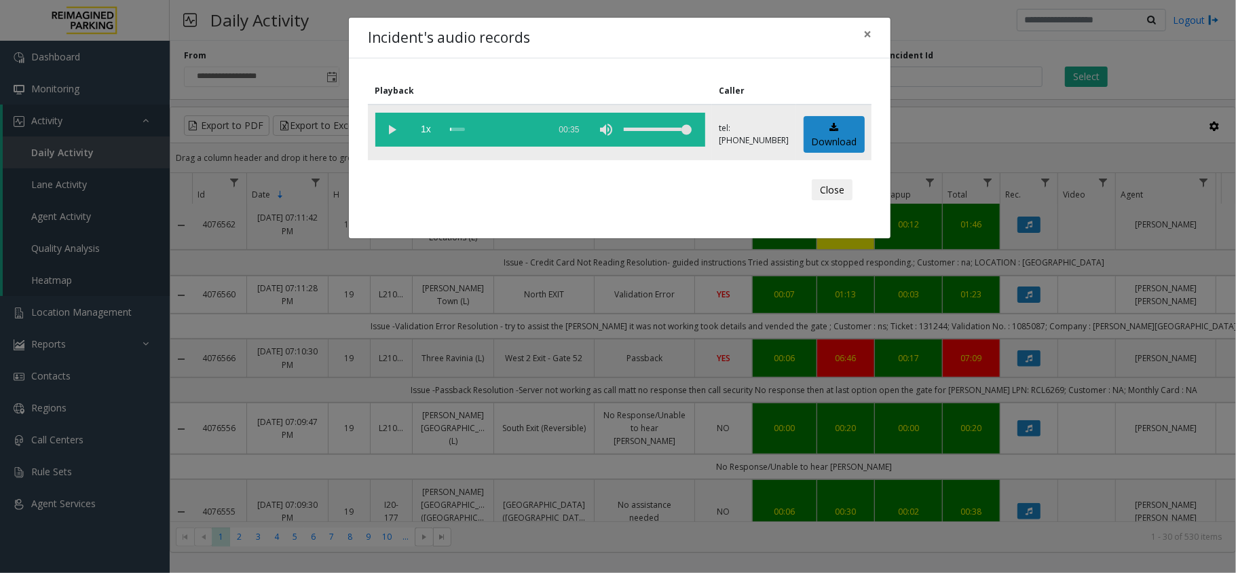
click at [397, 128] on vg-play-pause at bounding box center [392, 130] width 34 height 34
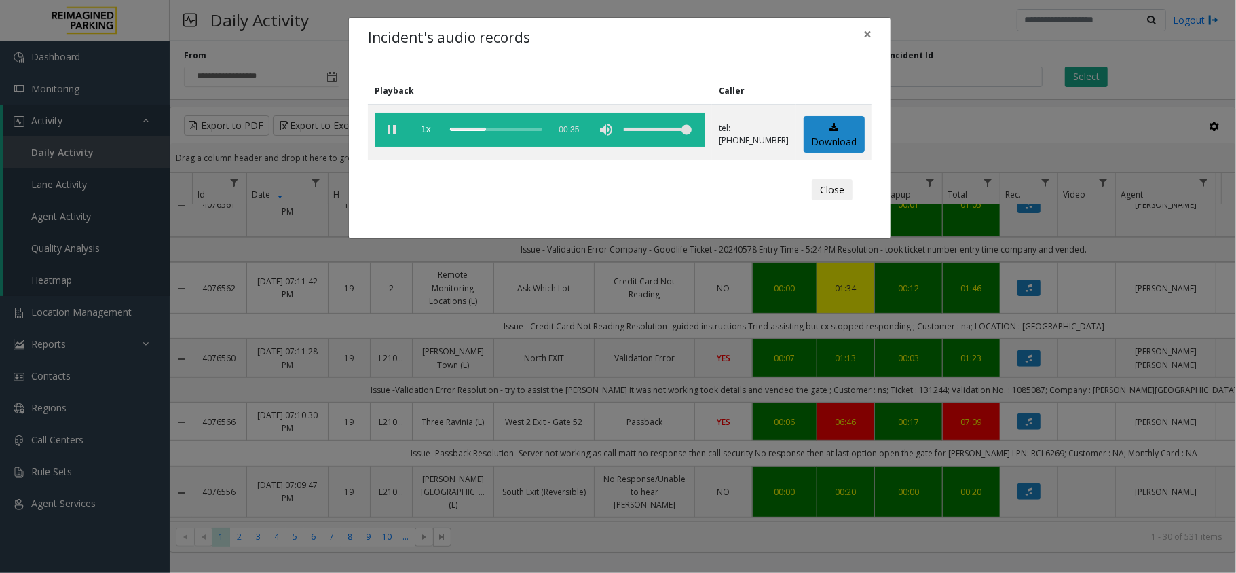
click at [669, 60] on div "Playback Caller 1x 00:35 tel:[PHONE_NUMBER] Download Close" at bounding box center [620, 148] width 542 height 180
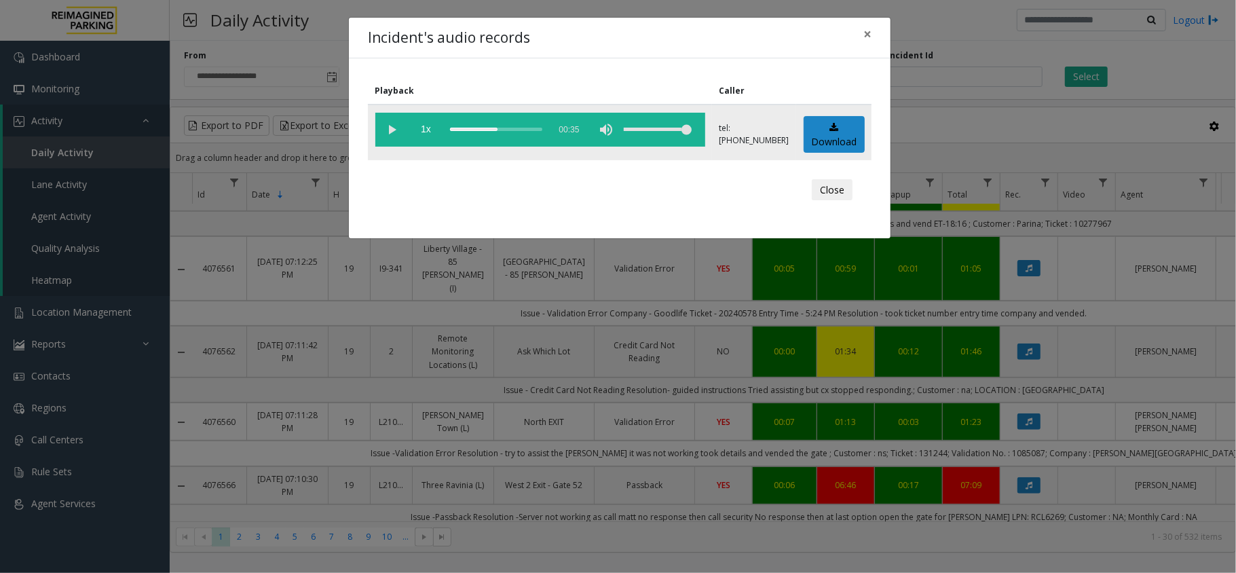
click at [524, 128] on div "scrub bar" at bounding box center [496, 130] width 92 height 34
click at [542, 129] on div "scrub bar" at bounding box center [496, 130] width 92 height 34
click at [838, 191] on button "Close" at bounding box center [832, 190] width 41 height 22
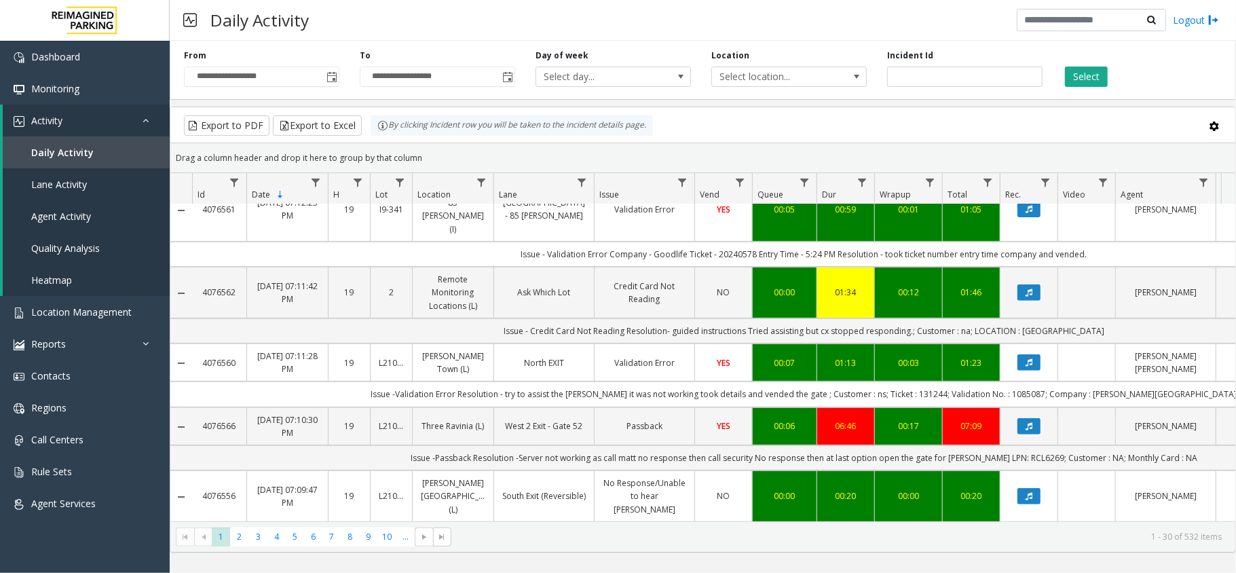
scroll to position [452, 0]
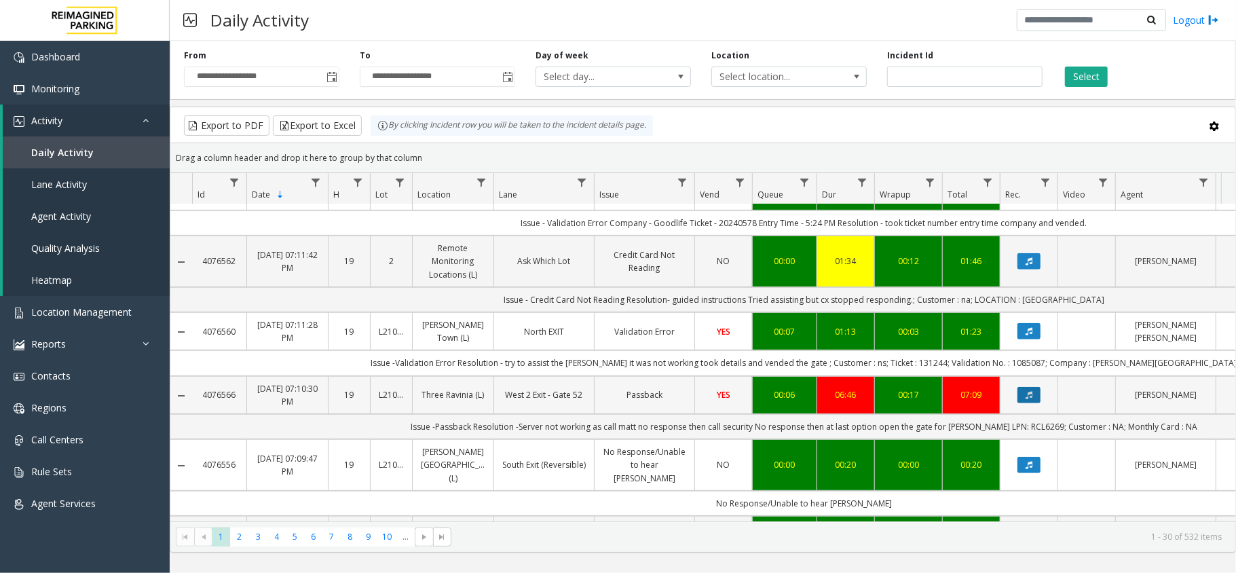
click at [1033, 399] on icon "Data table" at bounding box center [1029, 395] width 7 height 8
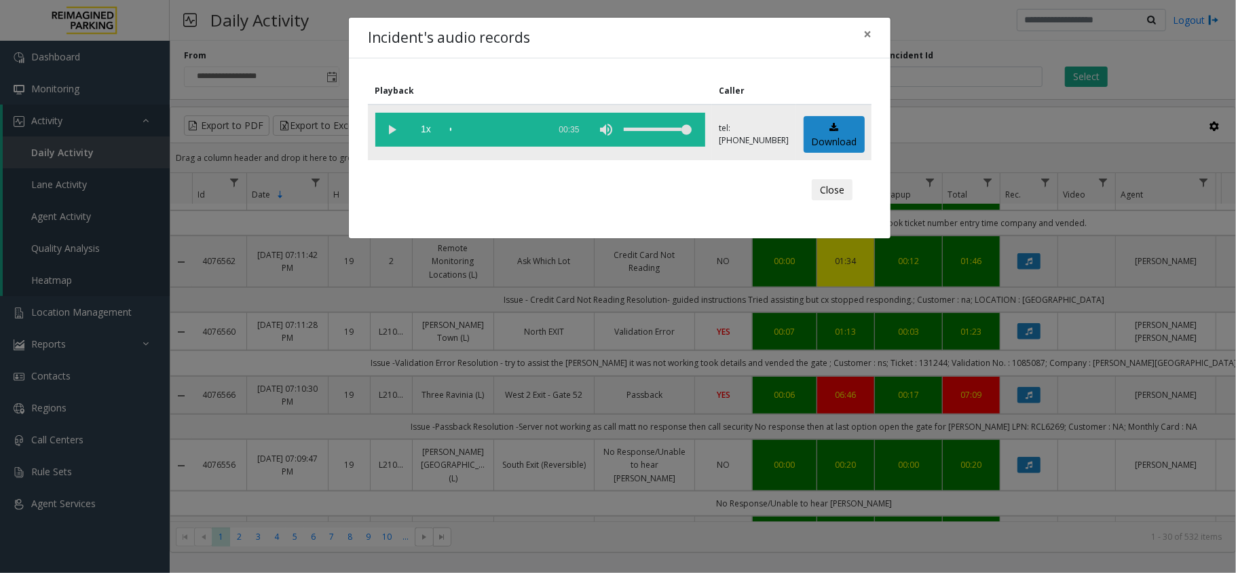
click at [392, 129] on vg-play-pause at bounding box center [392, 130] width 34 height 34
click at [870, 35] on span "×" at bounding box center [868, 33] width 8 height 19
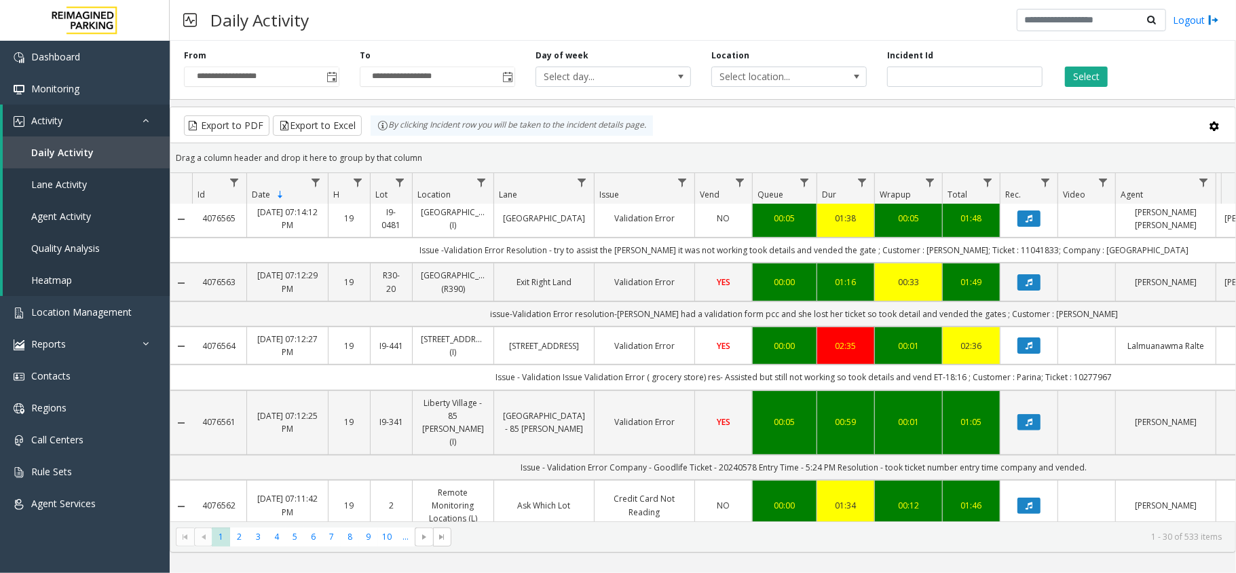
scroll to position [0, 0]
